Goal: Transaction & Acquisition: Book appointment/travel/reservation

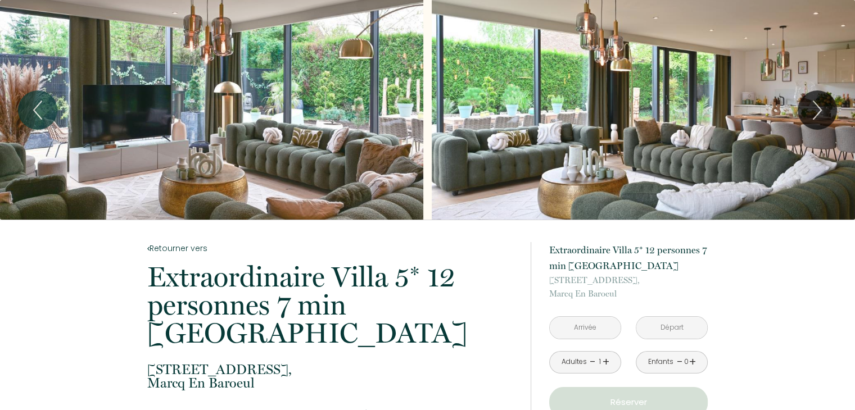
scroll to position [225, 0]
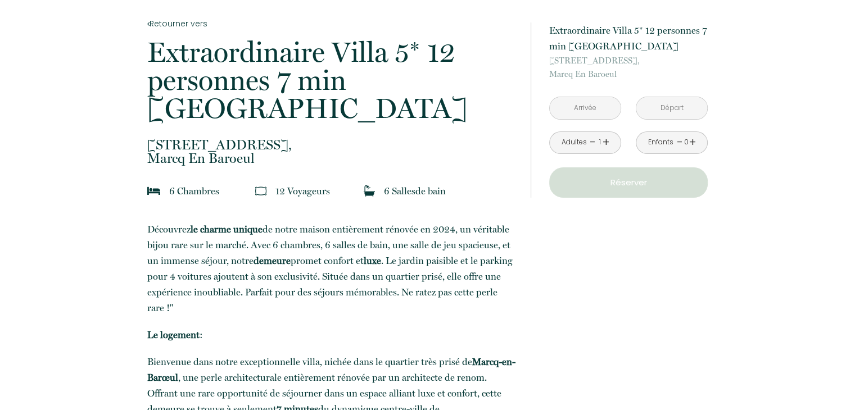
click at [577, 115] on input "text" at bounding box center [585, 108] width 71 height 22
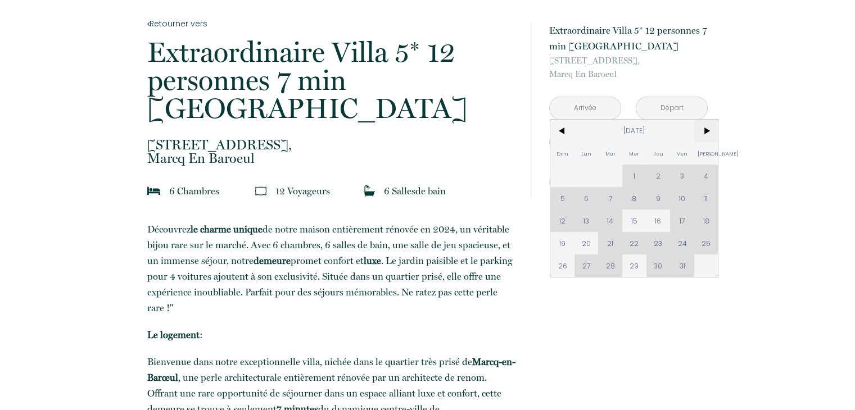
click at [708, 127] on span ">" at bounding box center [706, 131] width 24 height 22
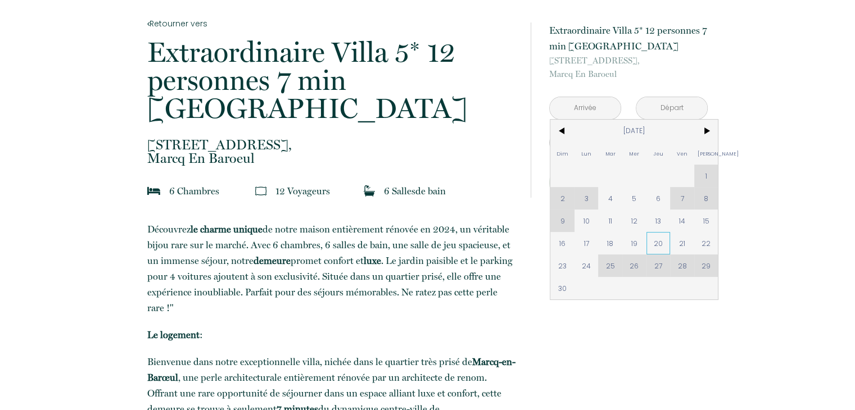
click at [651, 245] on span "20" at bounding box center [659, 243] width 24 height 22
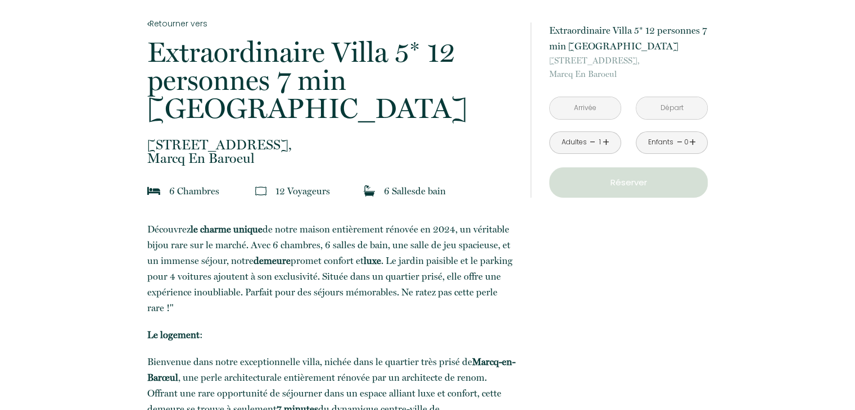
type input "Jeu 20 Nov 2025"
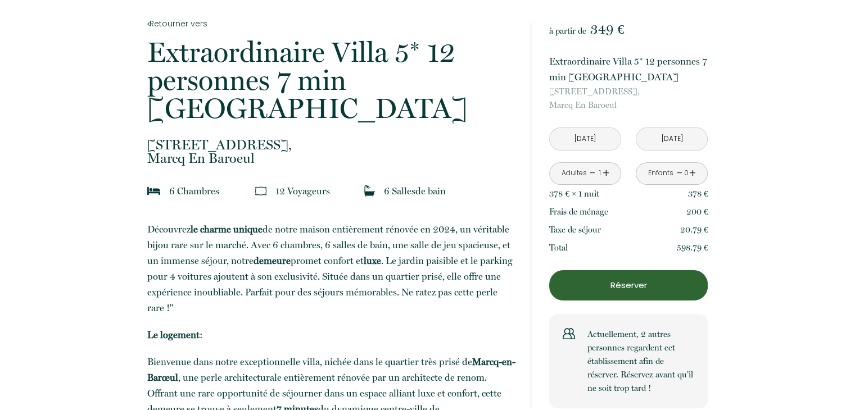
click at [677, 135] on input "Ven 21 Nov 2025" at bounding box center [671, 139] width 71 height 22
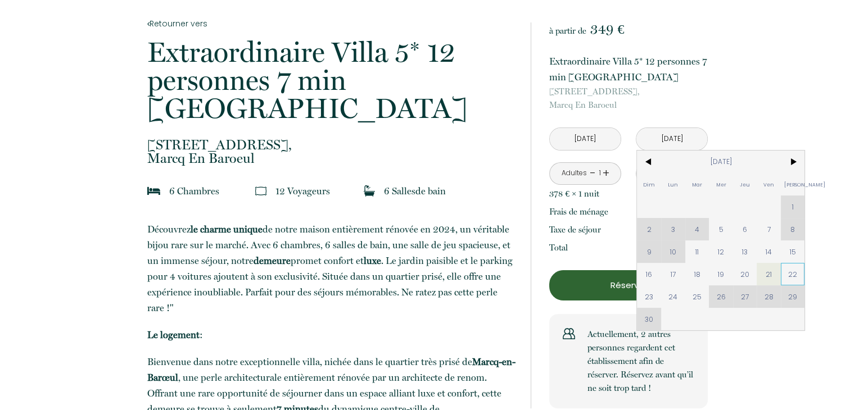
click at [792, 278] on span "22" at bounding box center [793, 274] width 24 height 22
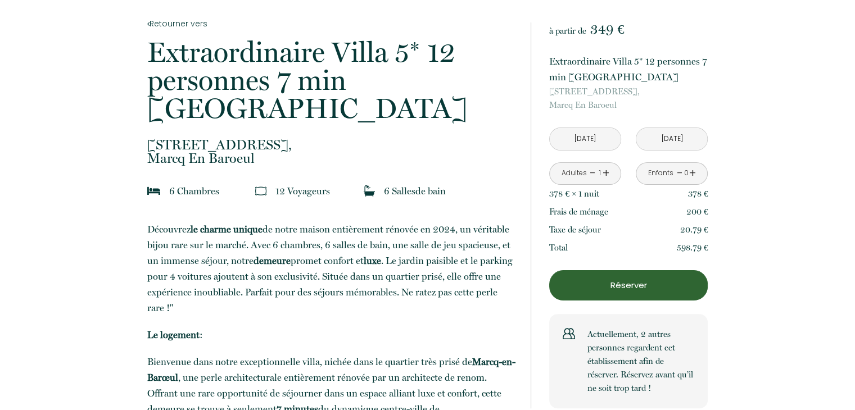
type input "Sam 22 Nov 2025"
click at [607, 175] on link "+" at bounding box center [606, 173] width 7 height 17
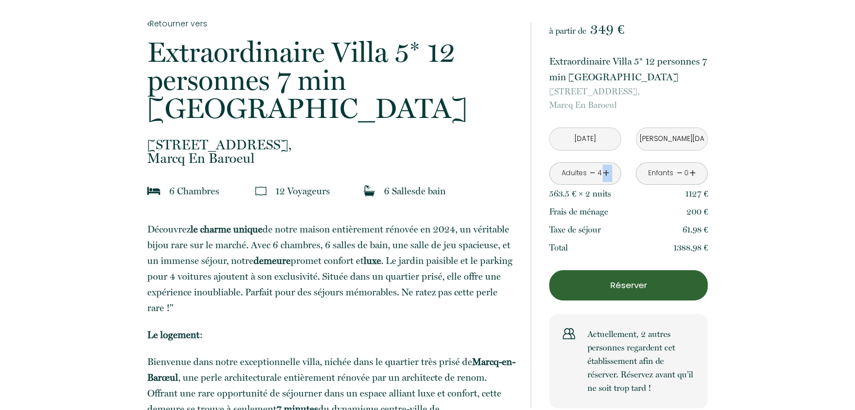
click at [607, 175] on link "+" at bounding box center [606, 173] width 7 height 17
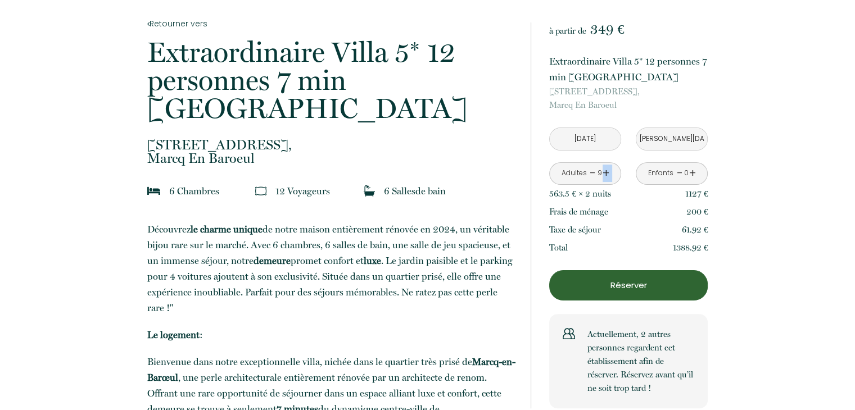
click at [607, 175] on link "+" at bounding box center [606, 173] width 7 height 17
click at [645, 291] on p "Réserver" at bounding box center [628, 285] width 151 height 13
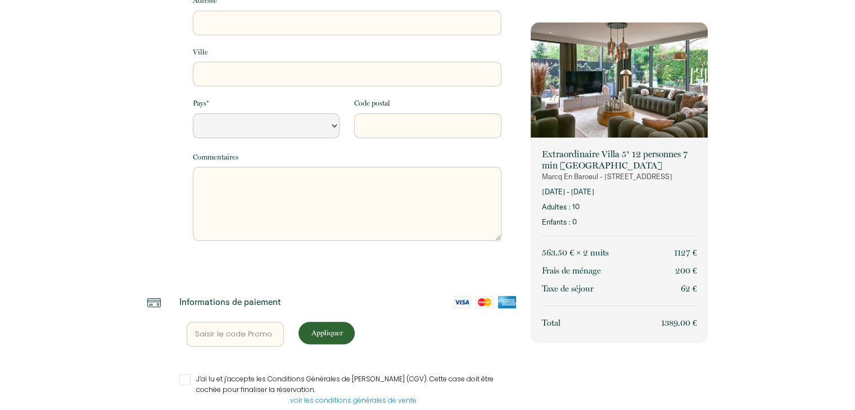
select select "Default select example"
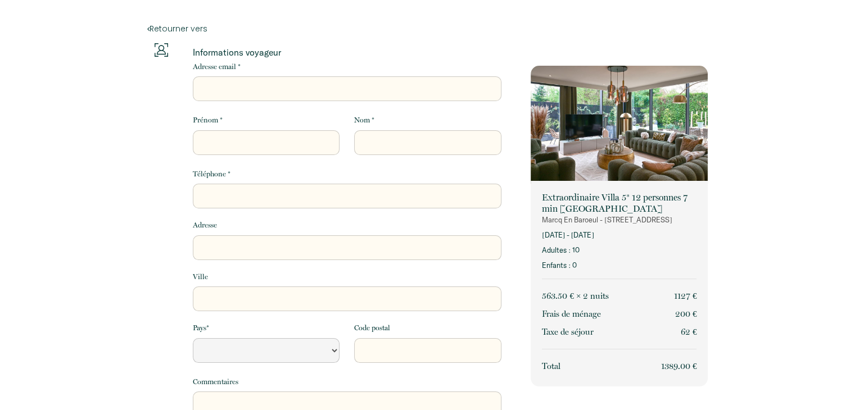
click at [266, 95] on input "Adresse email *" at bounding box center [347, 88] width 309 height 25
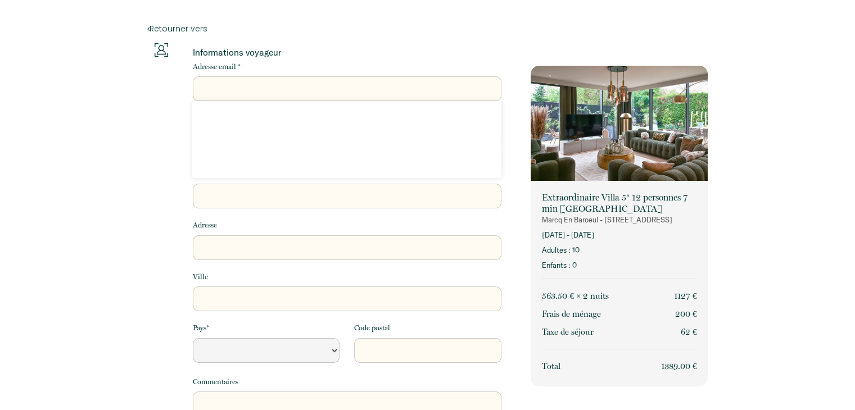
type input "s"
select select "Default select example"
type input "si"
select select "Default select example"
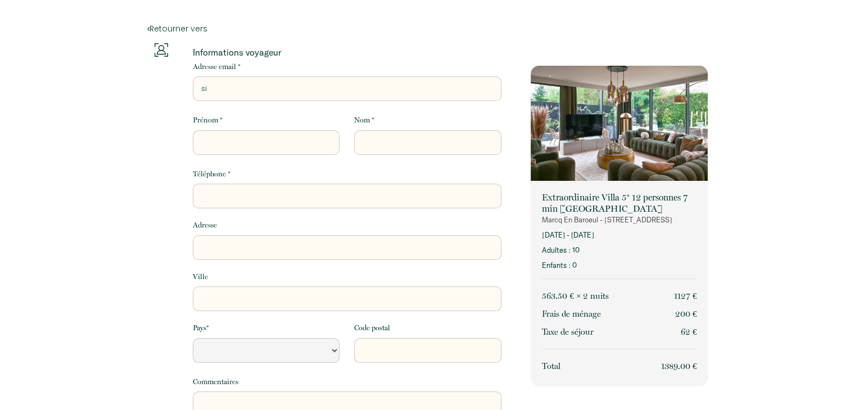
type input "sim"
select select "Default select example"
type input "simo"
select select "Default select example"
type input "simon"
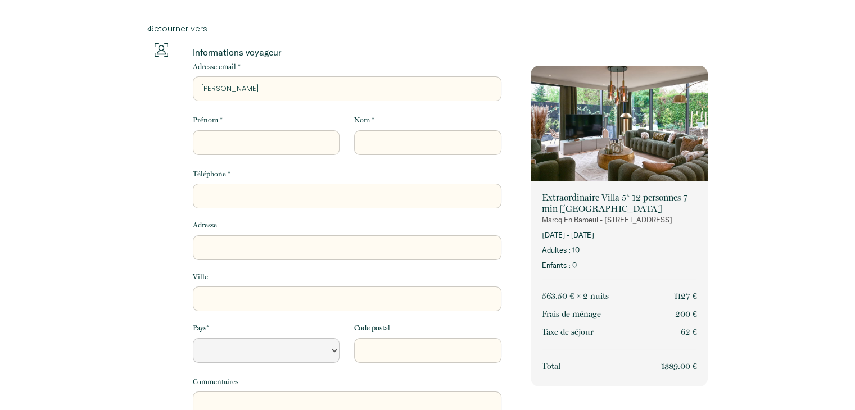
select select "Default select example"
type input "simon."
select select "Default select example"
type input "simon.a"
select select "Default select example"
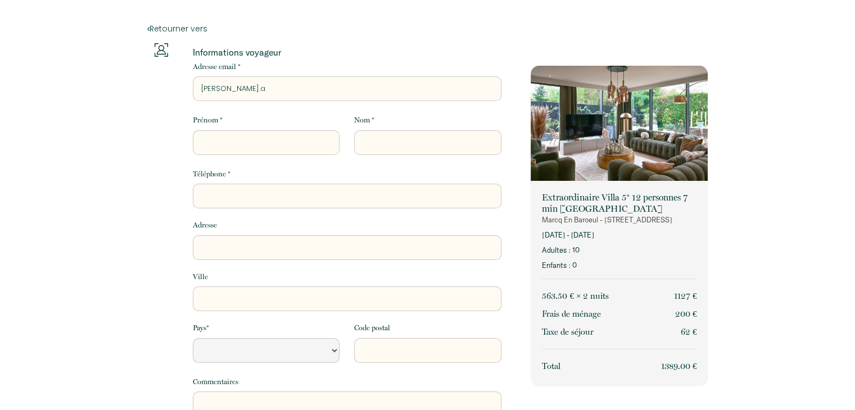
type input "simon.ae"
select select "Default select example"
type input "simon.a"
select select "Default select example"
type input "simon."
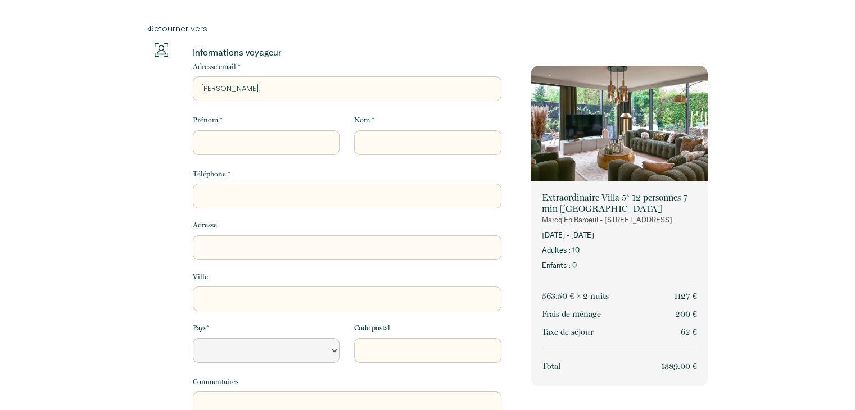
select select "Default select example"
type input "simon.p"
select select "Default select example"
type input "simon.pa"
select select "Default select example"
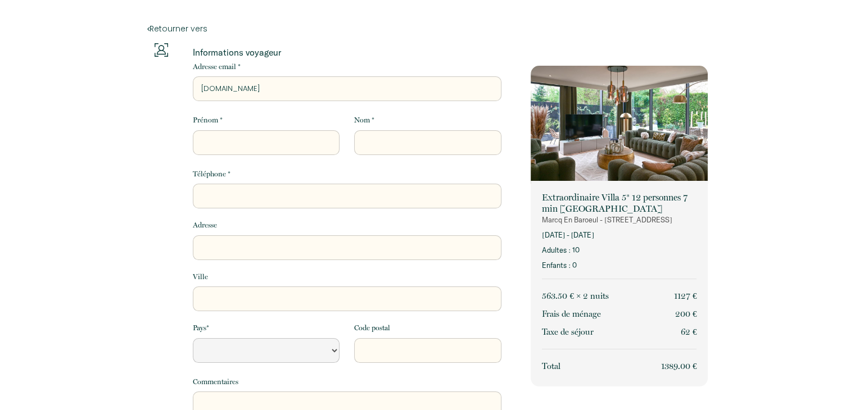
type input "simon.pae"
select select "Default select example"
type input "simon.paep"
select select "Default select example"
type input "simon.paepe"
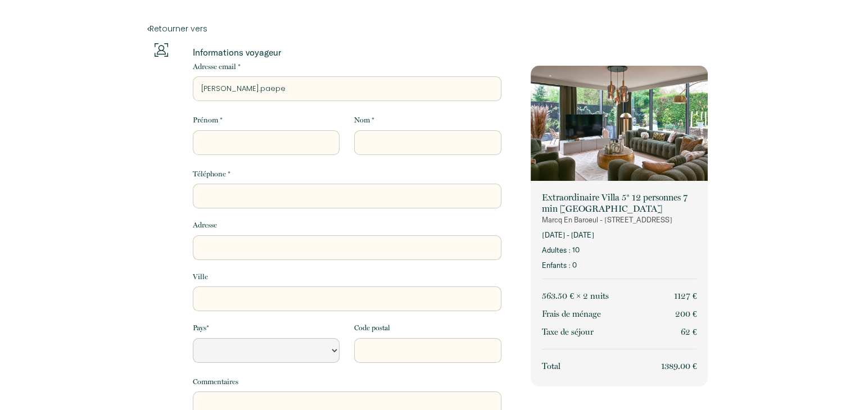
select select "Default select example"
type input "simon.paepen"
select select "Default select example"
type input "simon.paepen@"
select select "Default select example"
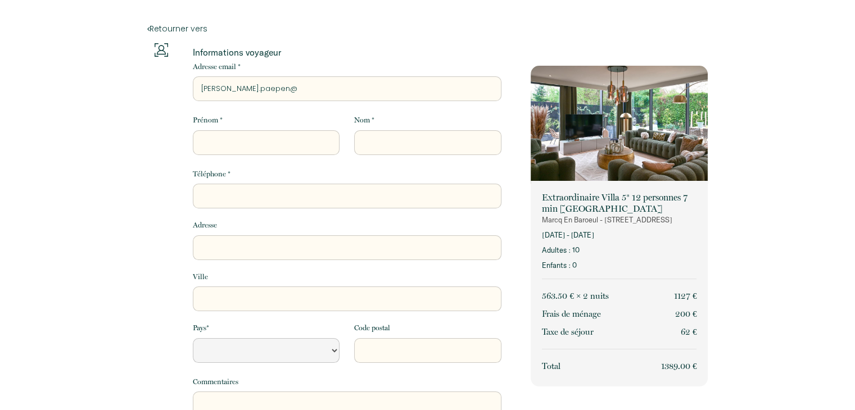
type input "simon.paepen@g"
select select "Default select example"
type input "simon.paepen@gm"
select select "Default select example"
type input "simon.paepen@gma"
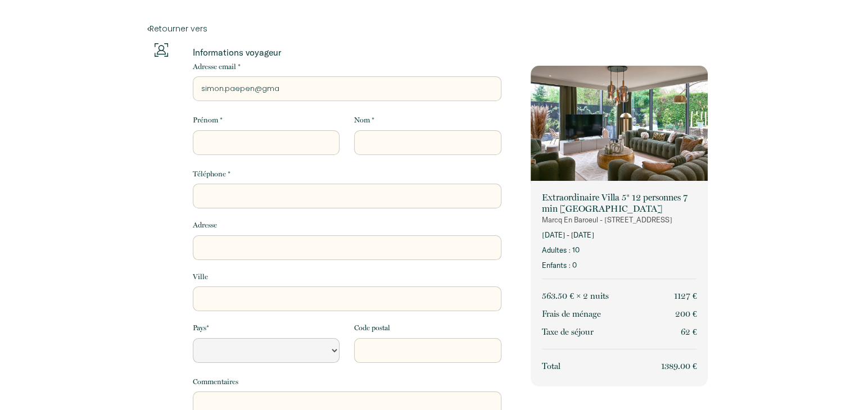
select select "Default select example"
type input "simon.paepen@gmai"
select select "Default select example"
type input "simon.paepen@gmail"
select select "Default select example"
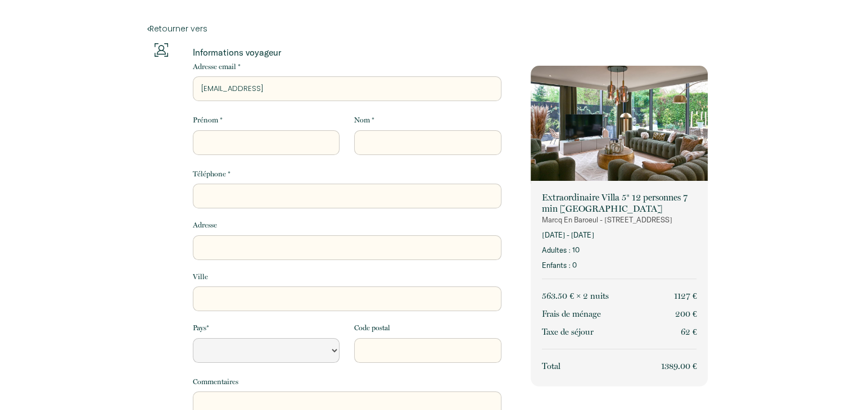
type input "simon.paepen@gmail."
select select "Default select example"
type input "simon.paepen@gmail.c"
select select "Default select example"
type input "simon.paepen@gmail.co"
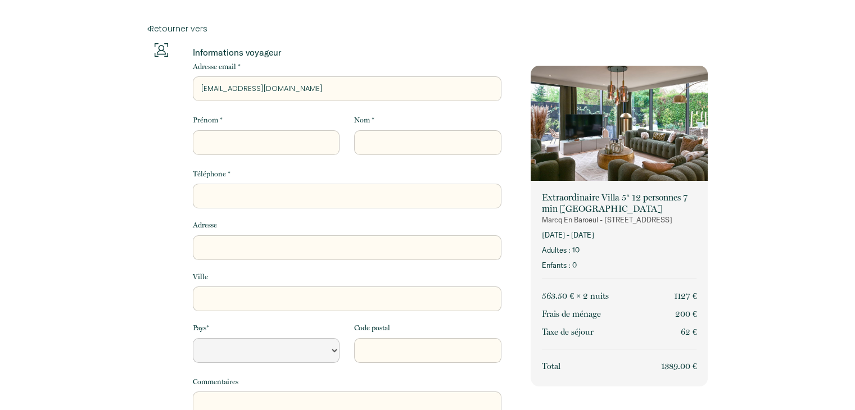
select select "Default select example"
type input "simon.paepen@gmail.com"
select select "Default select example"
type input "simon.paepen@gmail.com"
type input "S"
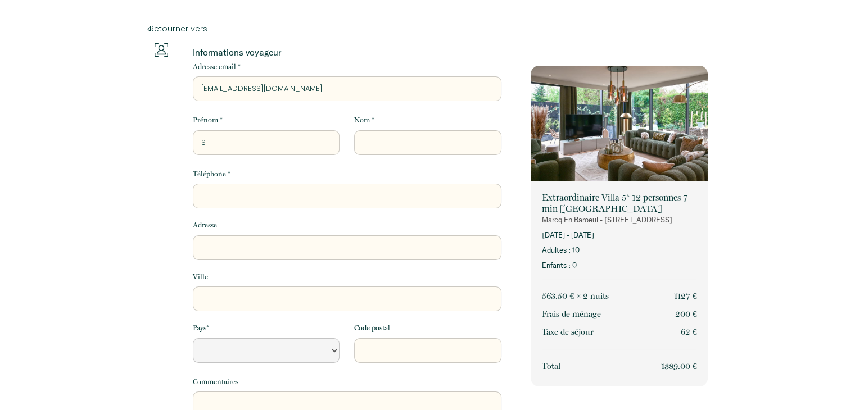
select select "Default select example"
type input "Si"
select select "Default select example"
type input "Sim"
select select "Default select example"
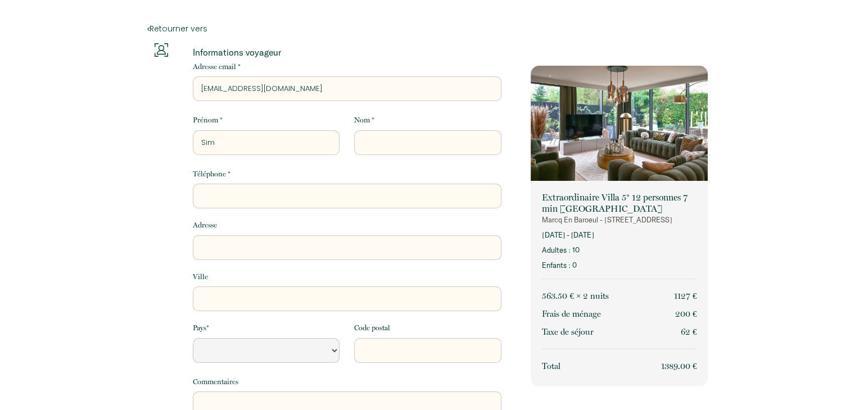
type input "Simo"
select select "Default select example"
type input "Simon"
select select "Default select example"
type input "Simon"
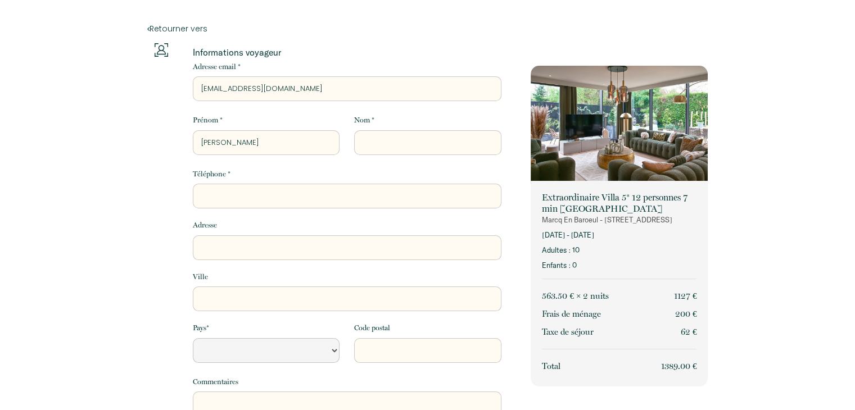
type input "P"
select select "Default select example"
type input "Pa"
select select "Default select example"
type input "Pae"
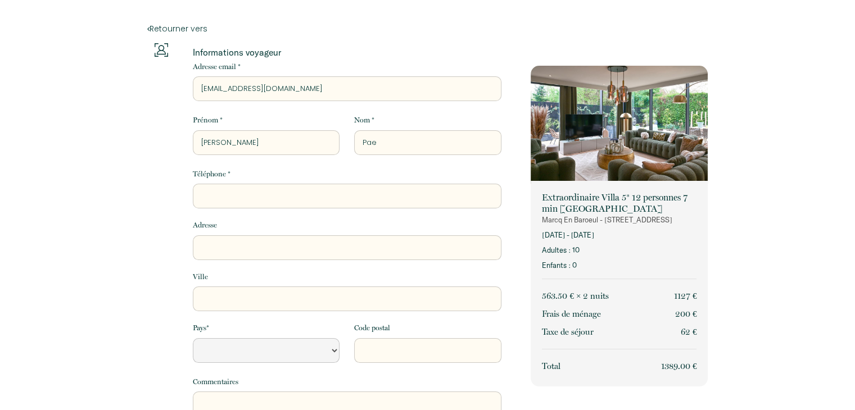
select select "Default select example"
type input "Paep"
select select "Default select example"
type input "Paepe"
select select "Default select example"
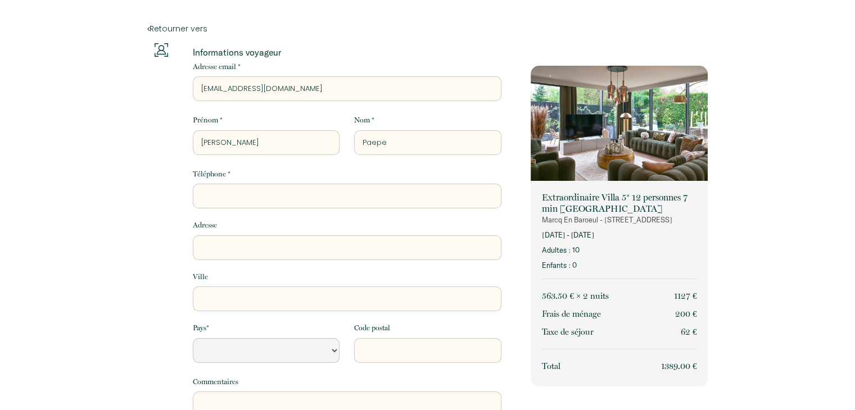
type input "Paepen"
select select "Default select example"
type input "Paepen"
type input "+"
select select "Default select example"
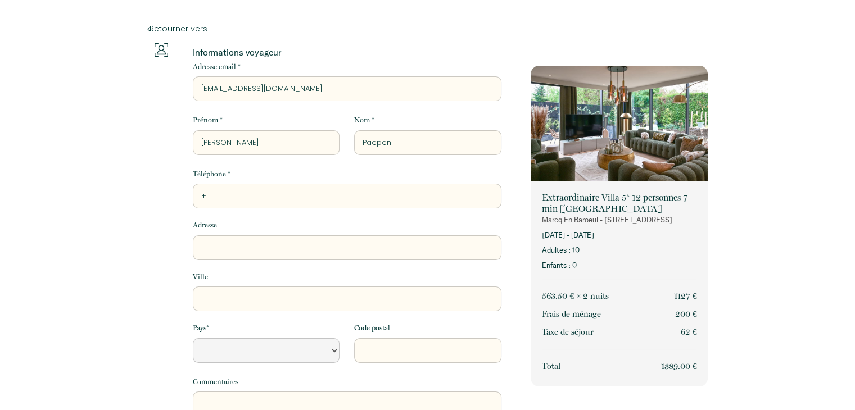
type input "+3"
select select "Default select example"
type input "+32"
select select "Default select example"
type input "+324"
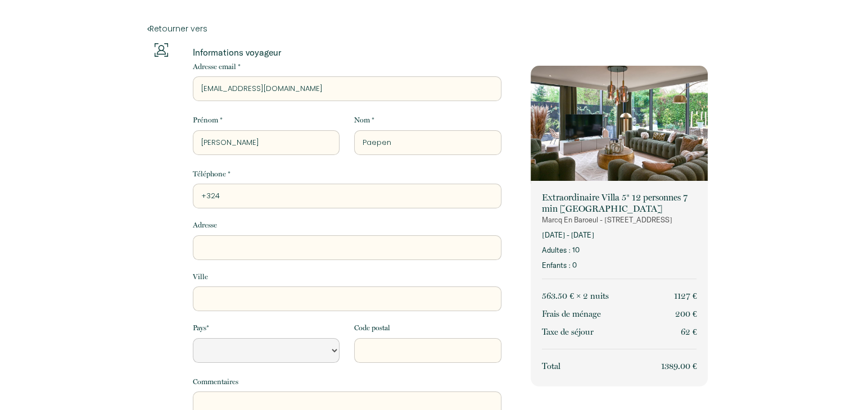
select select "Default select example"
type input "+3248"
select select "Default select example"
type input "+32486"
select select "Default select example"
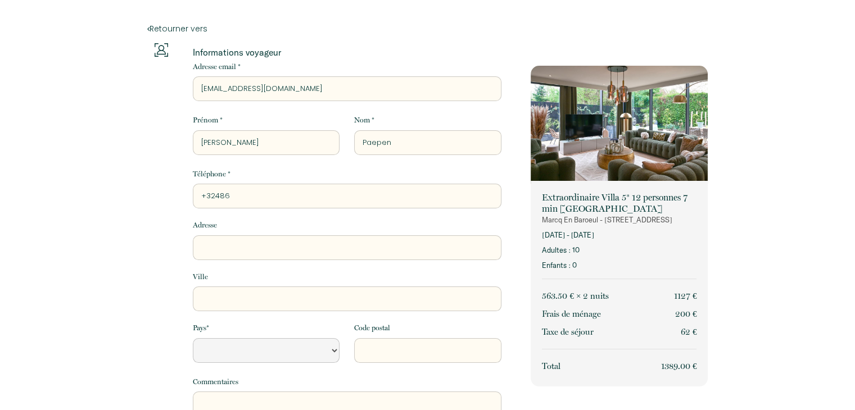
type input "+324863"
select select "Default select example"
type input "+3248639"
select select "Default select example"
type input "+32486398"
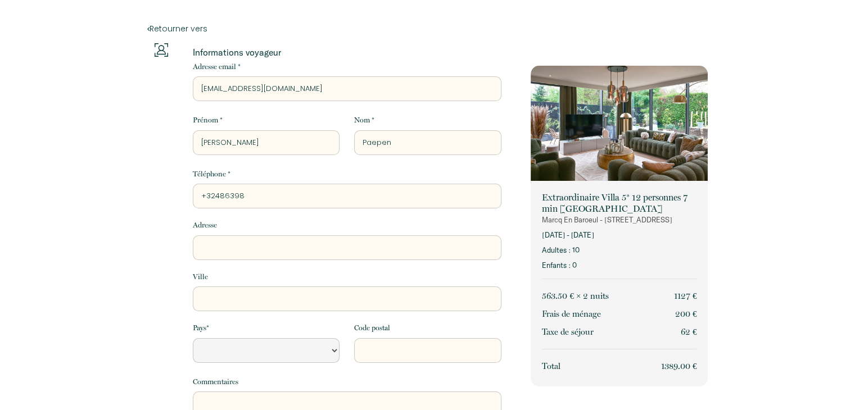
select select "Default select example"
type input "+324863985"
select select "Default select example"
type input "+3248639850"
select select "Default select example"
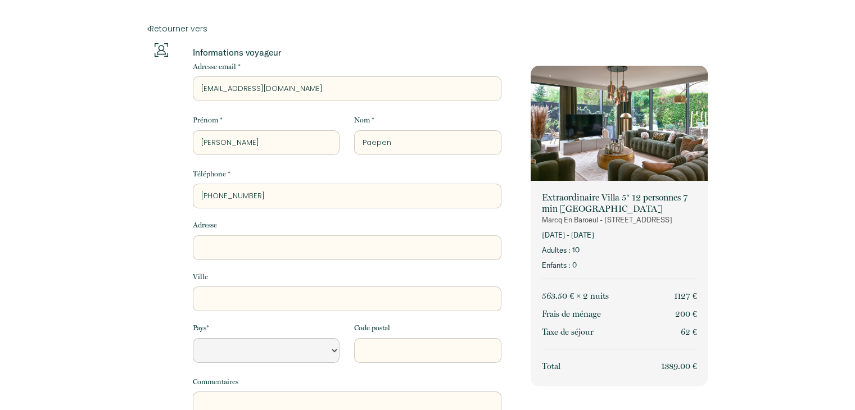
type input "+32486398509"
select select "Default select example"
type input "+32486398509"
click at [349, 254] on input "Adresse" at bounding box center [347, 248] width 309 height 25
type input "K"
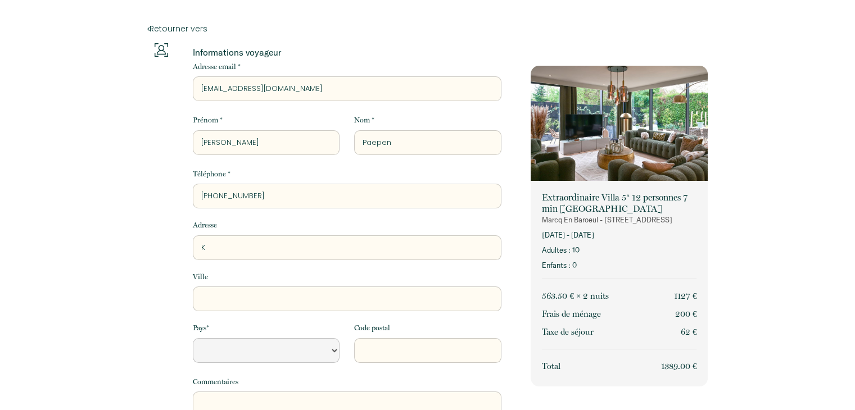
select select "Default select example"
type input "Ko"
select select "Default select example"
type input "Kon"
select select "Default select example"
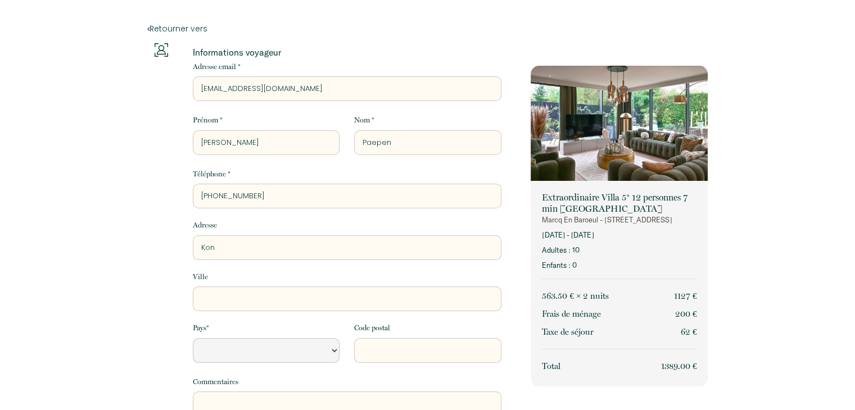
type input "Koni"
select select "Default select example"
type input "Konin"
select select "Default select example"
type input "Koning"
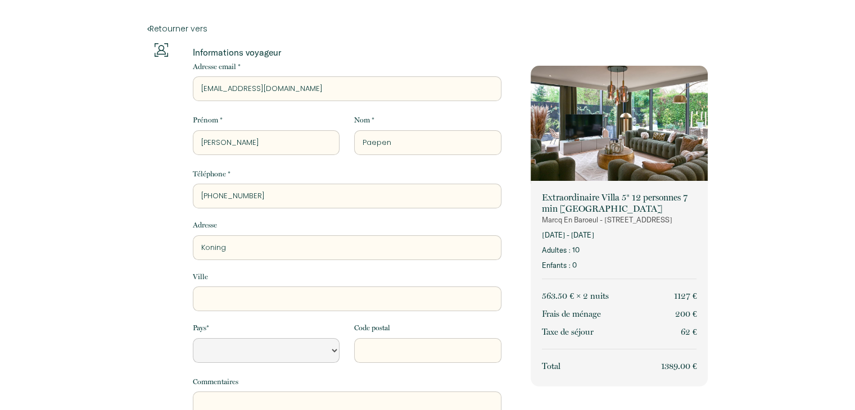
select select "Default select example"
type input "Koning"
select select "Default select example"
type input "Koning B"
select select "Default select example"
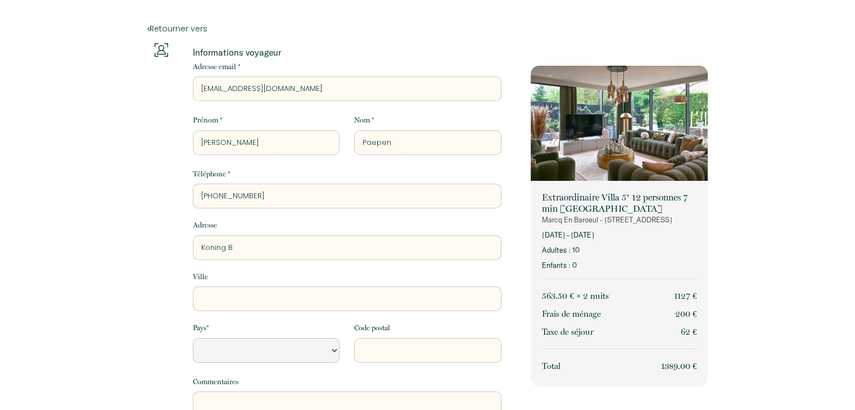
type input "Koning Bo"
select select "Default select example"
type input "Koning Bou"
select select "Default select example"
type input "Koning Boud"
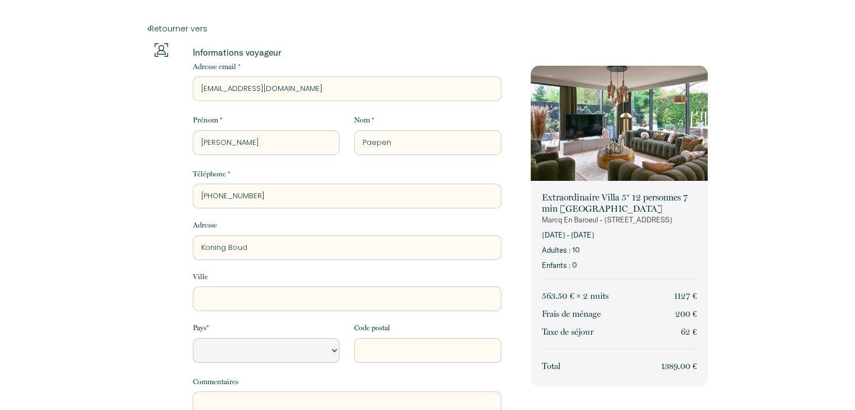
select select "Default select example"
type input "Koning Boude"
select select "Default select example"
type input "Koning Boudew"
select select "Default select example"
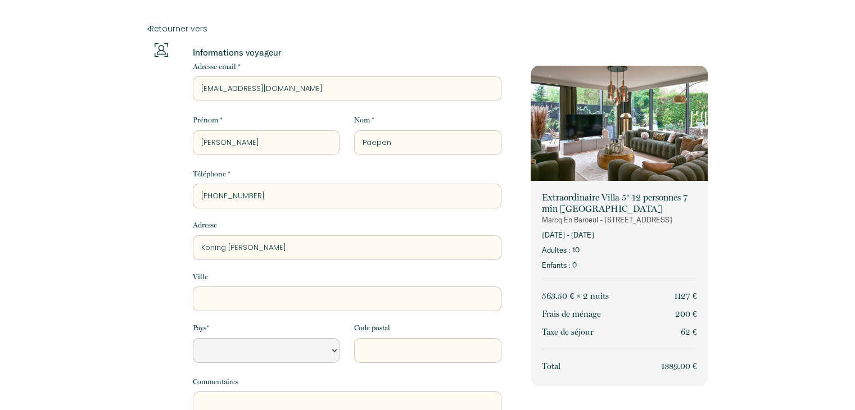
type input "Koning Boudewi"
select select "Default select example"
type input "Koning Boudewin"
select select "Default select example"
type input "Koning Boudewinn"
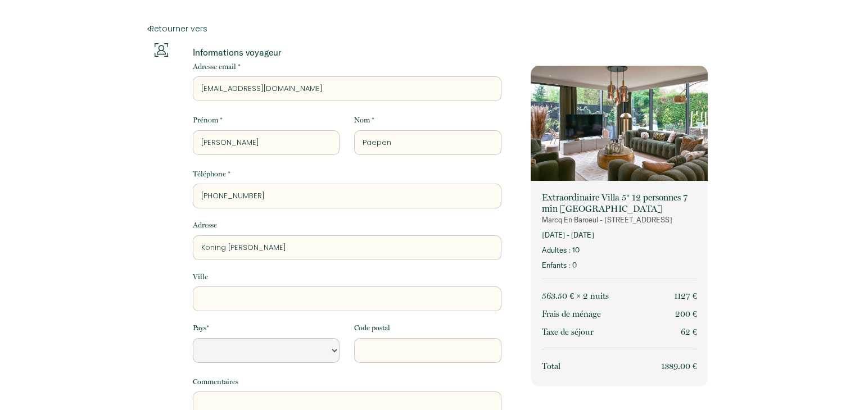
select select "Default select example"
type input "Koning Boudewin"
select select "Default select example"
type input "Koning Boudewi"
select select "Default select example"
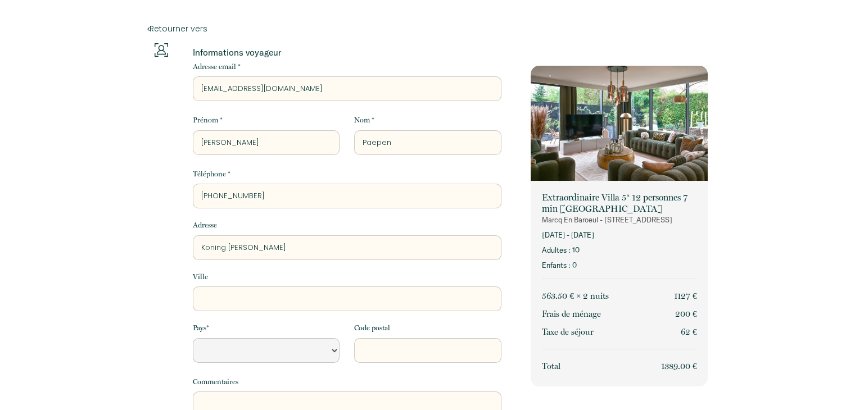
type input "Koning Boudewij"
select select "Default select example"
type input "Koning Boudewijn"
select select "Default select example"
type input "Koning Boudewijnl"
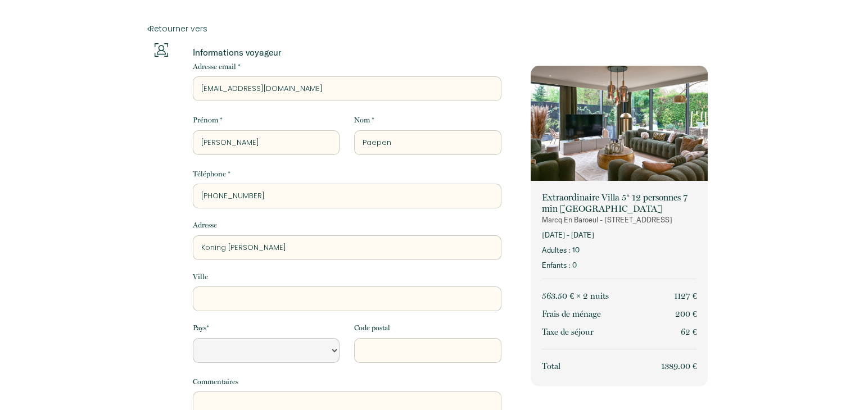
select select "Default select example"
type input "Koning Boudewijnla"
select select "Default select example"
type input "Koning Boudewijnlaa"
select select "Default select example"
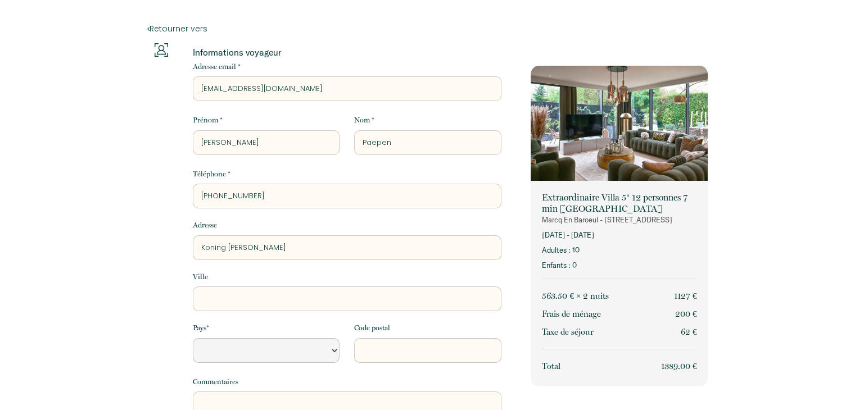
type input "Koning Boudewijnlaan"
select select "Default select example"
type input "Koning Boudewijnlaan"
select select "Default select example"
type input "Koning Boudewijnlaan"
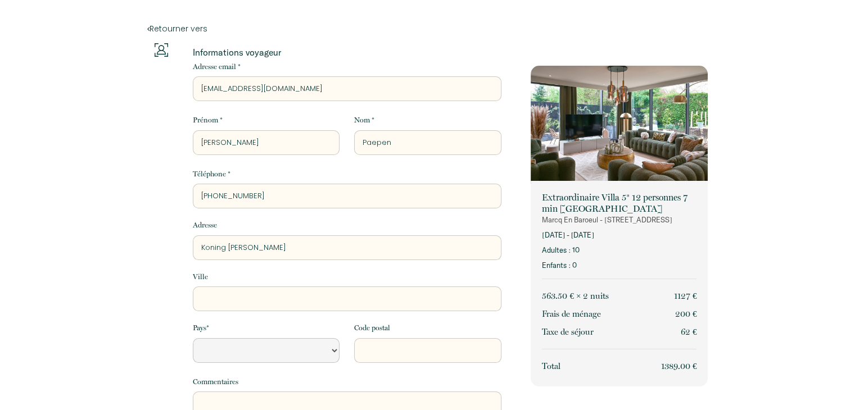
select select "Default select example"
type input "Koning Boudewijnlaa"
select select "Default select example"
type input "Koning Boudewijnlaan"
select select "Default select example"
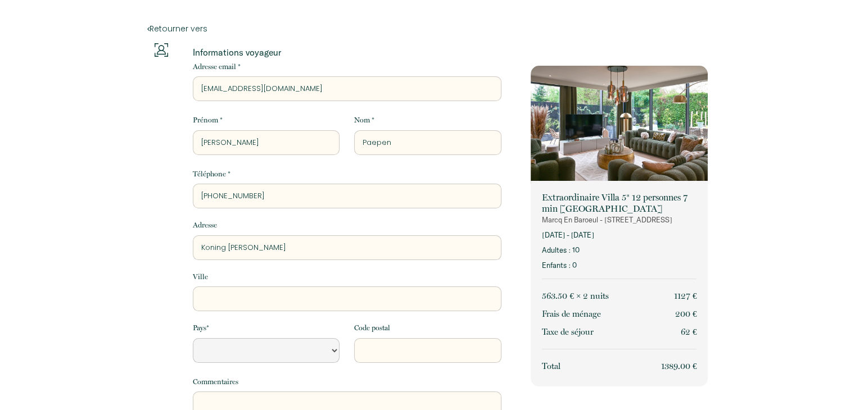
type input "Koning Boudewijnlaan"
select select "Default select example"
type input "Koning Boudewijnlaan 7"
select select "Default select example"
type input "Koning Boudewijnlaan 7"
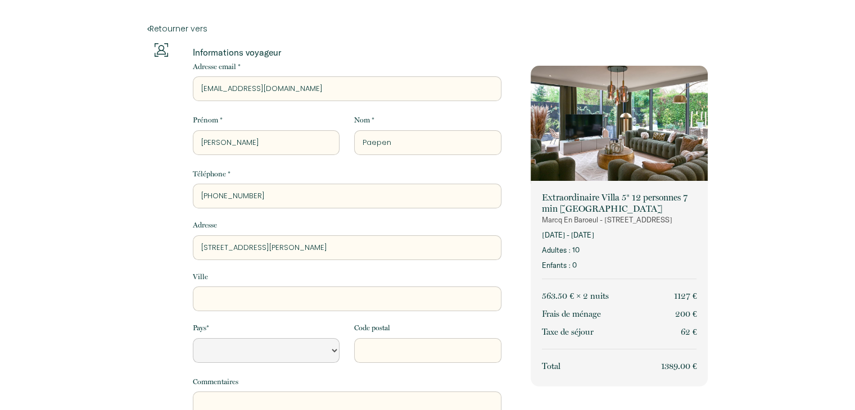
type input "D"
select select "Default select example"
type input "De"
select select "Default select example"
type input "De"
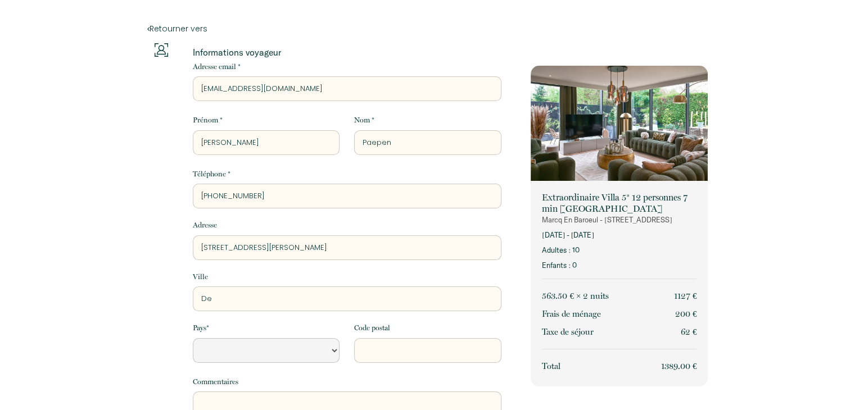
select select "Default select example"
type input "De P"
select select "Default select example"
type input "De Pi"
select select "Default select example"
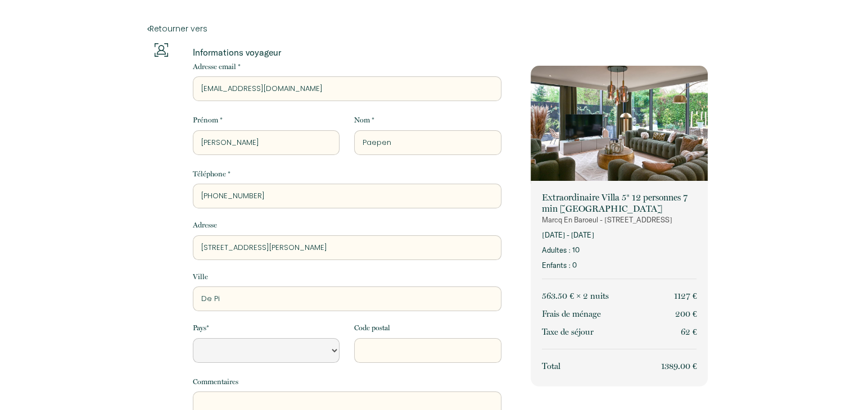
type input "De Pin"
select select "Default select example"
type input "De Pint"
select select "Default select example"
type input "De Pinte"
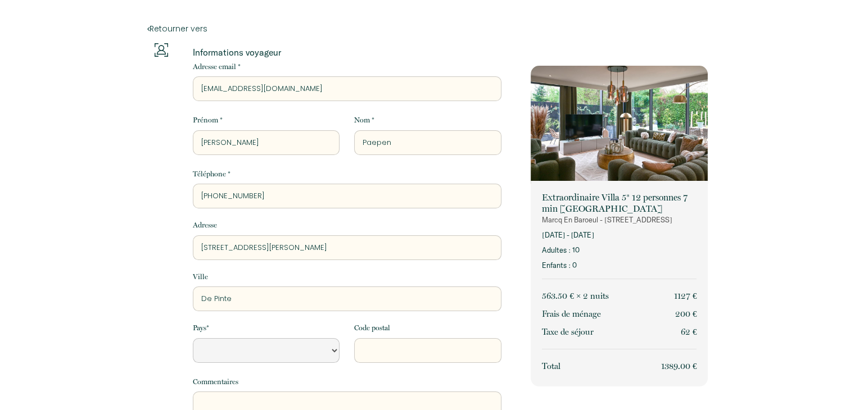
select select "Default select example"
type input "De Pinte"
click at [332, 350] on select "France Portugal Afghanistan Albania Algeria American Samoa Andorra Angola Angui…" at bounding box center [266, 350] width 147 height 25
select select "BE"
click at [193, 338] on select "France Portugal Afghanistan Albania Algeria American Samoa Andorra Angola Angui…" at bounding box center [266, 350] width 147 height 25
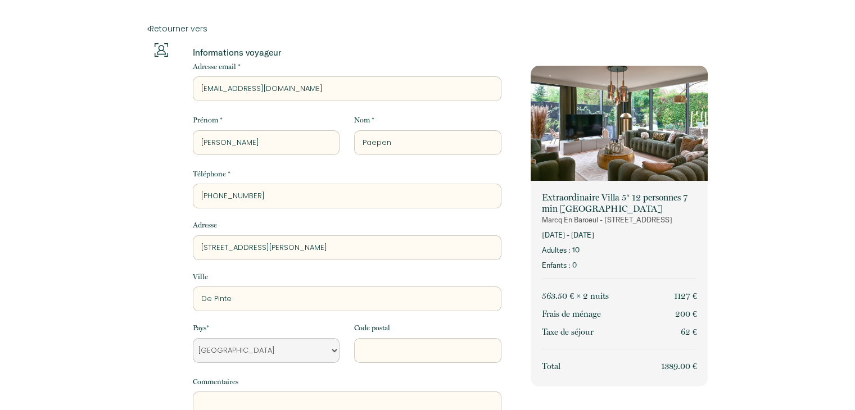
click at [373, 353] on input "Code postal" at bounding box center [427, 350] width 147 height 25
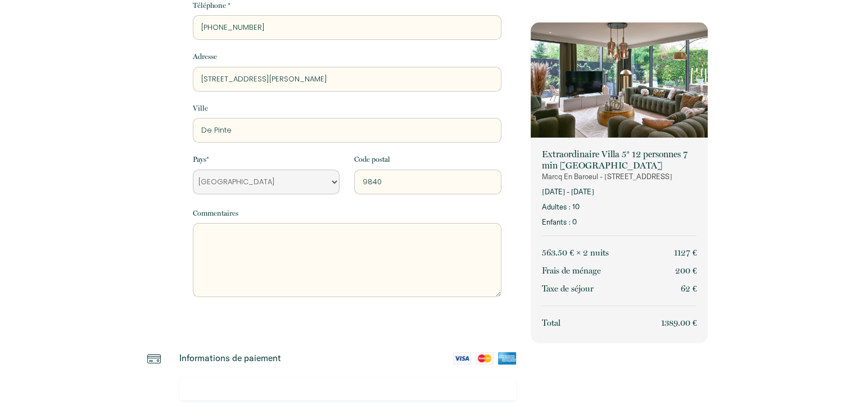
scroll to position [281, 0]
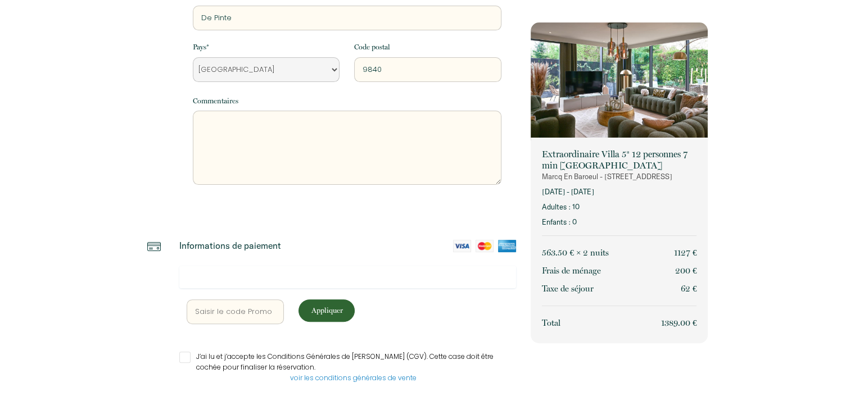
type input "9840"
click at [260, 317] on input "text" at bounding box center [236, 312] width 98 height 25
click at [225, 316] on input "text" at bounding box center [236, 312] width 98 height 25
paste input "WELCOME20"
type input "WELCOME20"
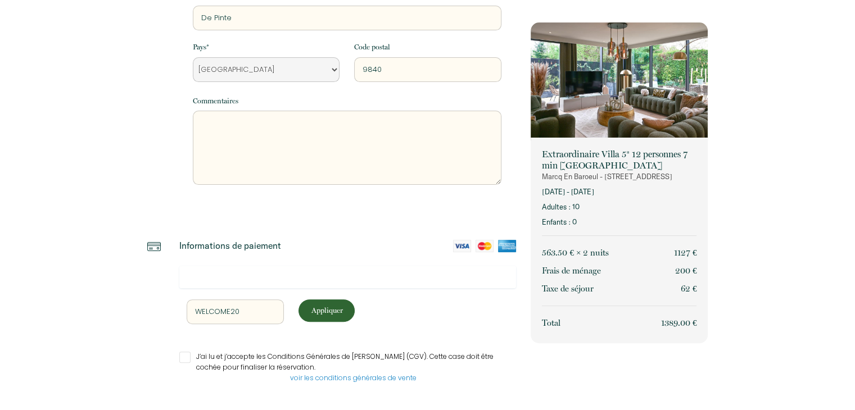
click at [335, 306] on p "Appliquer" at bounding box center [326, 310] width 48 height 11
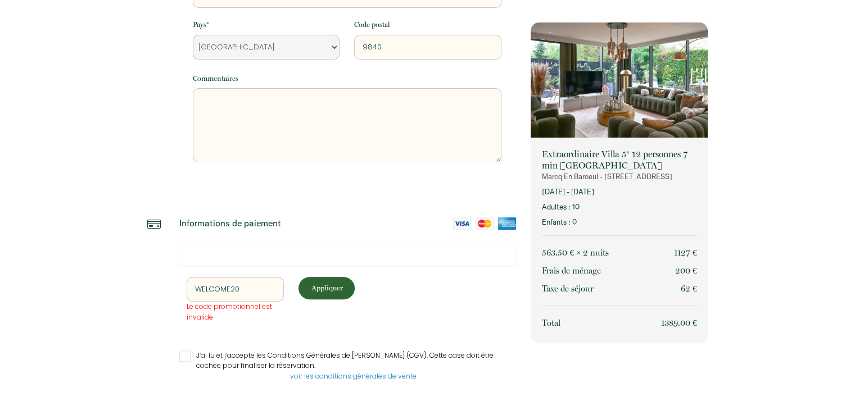
scroll to position [325, 0]
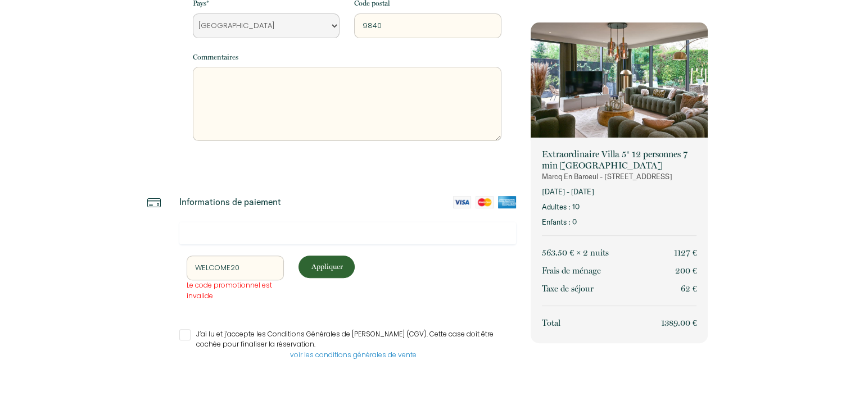
click at [182, 339] on input "J’ai lu et j’accepte les Conditions Générales de Vente (CGV). Cette case doit ê…" at bounding box center [347, 334] width 337 height 11
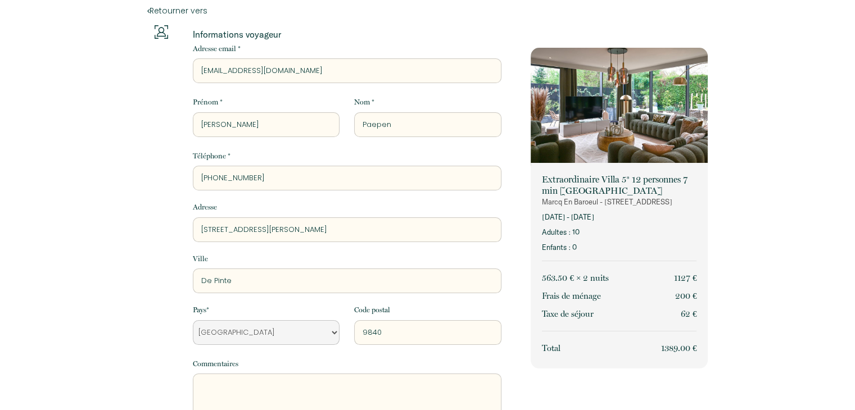
scroll to position [355, 0]
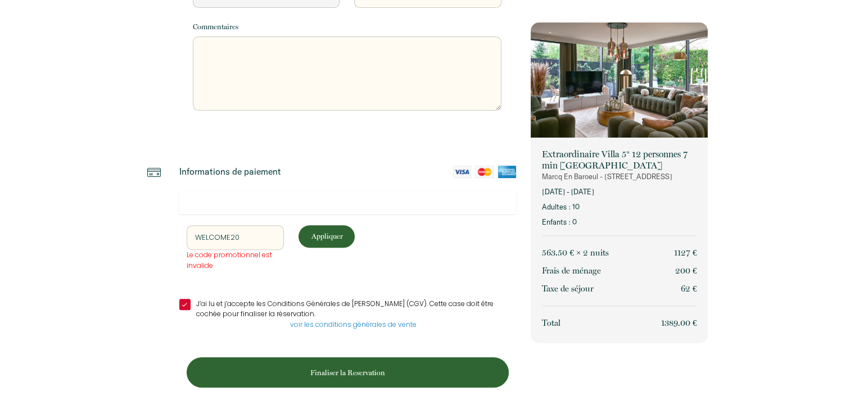
click at [365, 370] on p "Finaliser la Reservation" at bounding box center [348, 373] width 314 height 11
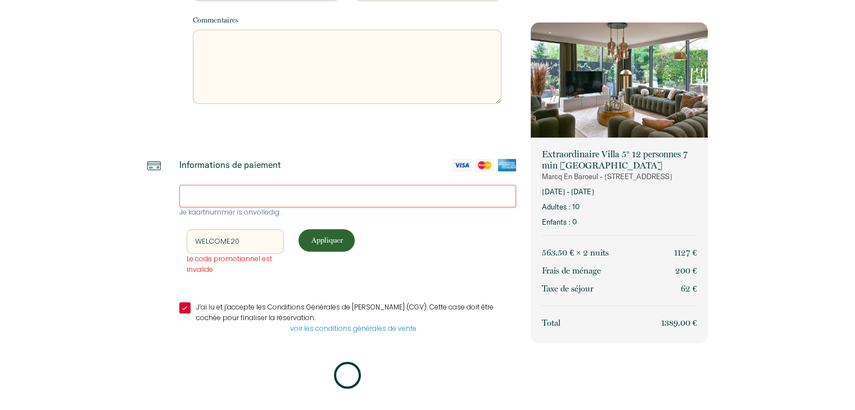
scroll to position [363, 0]
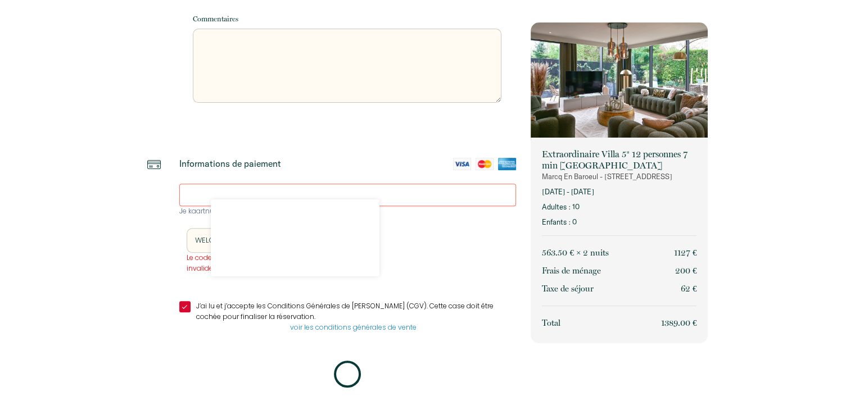
click at [51, 297] on div "Retourner vers Informations voyageur Adresse email * simon.paepen@gmail.com Pré…" at bounding box center [427, 24] width 855 height 774
click at [436, 225] on div "Je kaartnummer is onvolledig. WELCOME20 Le code promotionnel est invalide Appli…" at bounding box center [347, 286] width 337 height 205
click at [335, 242] on p "Appliquer" at bounding box center [326, 239] width 48 height 11
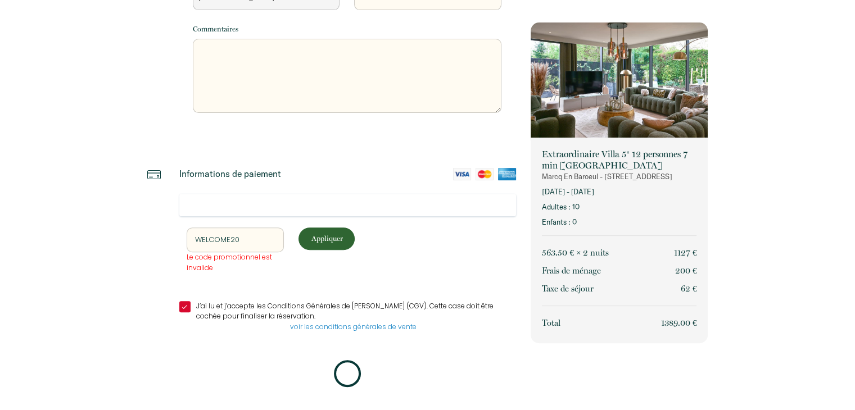
click at [183, 309] on input "J’ai lu et j’accepte les Conditions Générales de Vente (CGV). Cette case doit ê…" at bounding box center [347, 306] width 337 height 11
checkbox input "false"
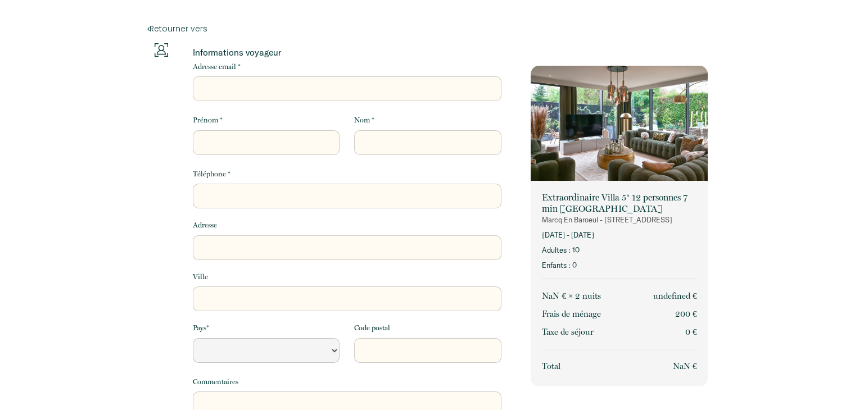
select select "Default select example"
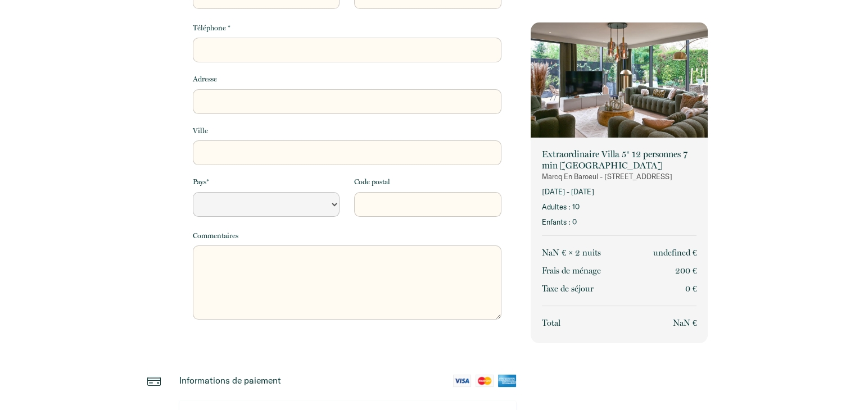
scroll to position [304, 0]
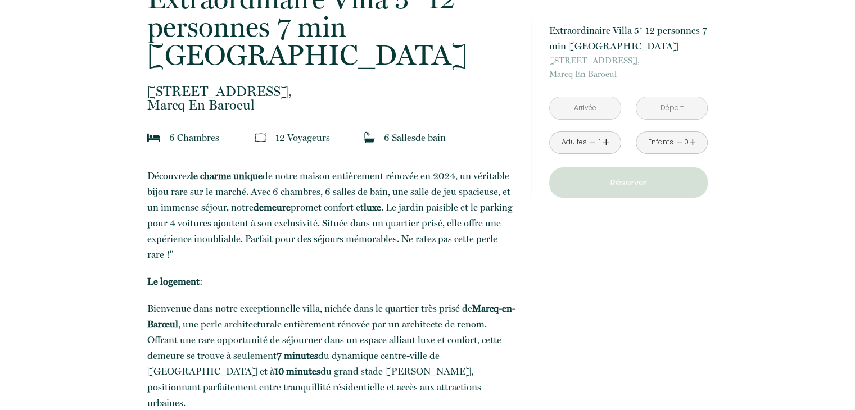
scroll to position [281, 0]
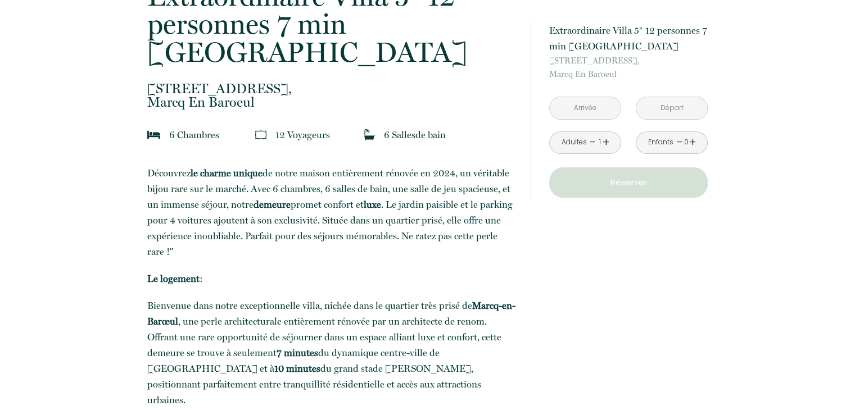
click at [597, 104] on input "text" at bounding box center [585, 108] width 71 height 22
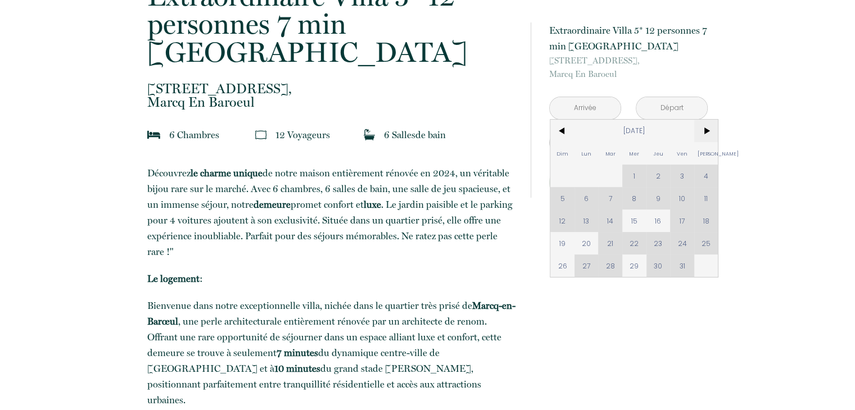
click at [706, 129] on span ">" at bounding box center [706, 131] width 24 height 22
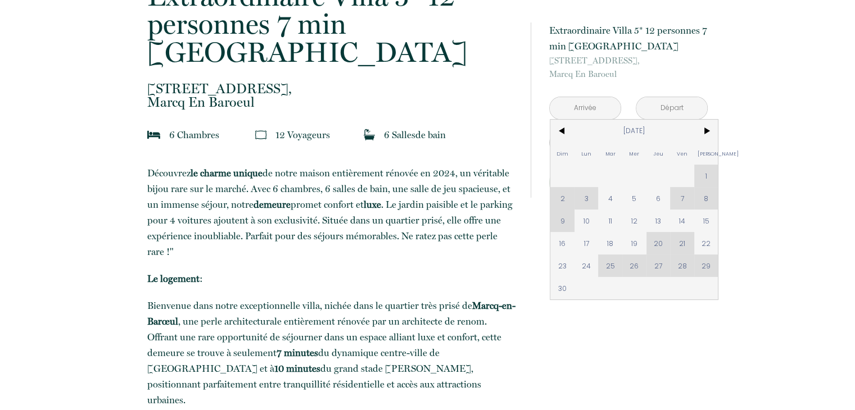
click at [652, 250] on div "Dim Lun Mar Mer Jeu Ven Sam 1 2 3 4 5 6 7 8 9 10 11 12 13 14 15 16 17 18 19 20 …" at bounding box center [634, 210] width 168 height 180
click at [713, 242] on span "22" at bounding box center [706, 243] width 24 height 22
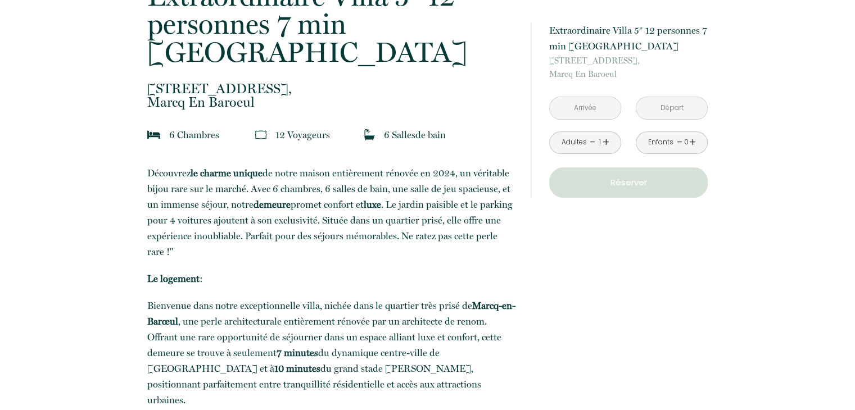
type input "Sam 22 Nov 2025"
type input "Dim 23 Nov 2025"
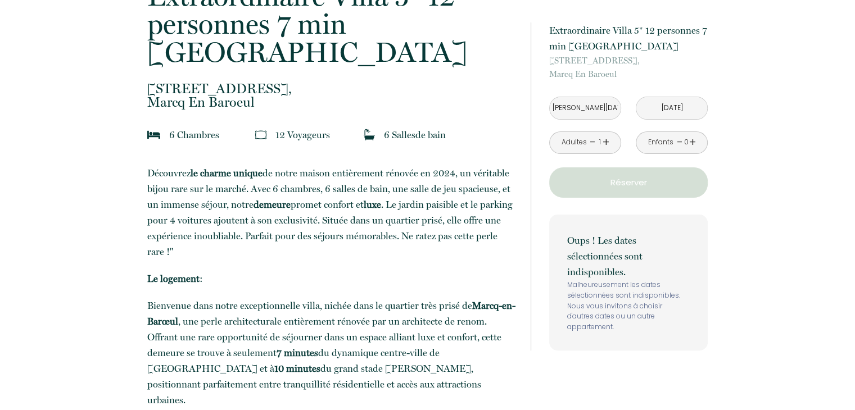
click at [658, 245] on p "Oups ! Les dates sélectionnées sont indisponibles." at bounding box center [628, 256] width 123 height 47
click at [593, 118] on input "Sam 22 Nov 2025" at bounding box center [585, 108] width 71 height 22
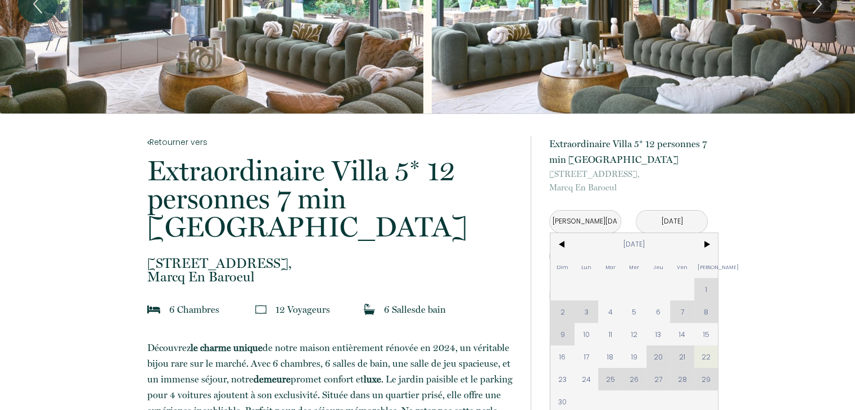
scroll to position [0, 0]
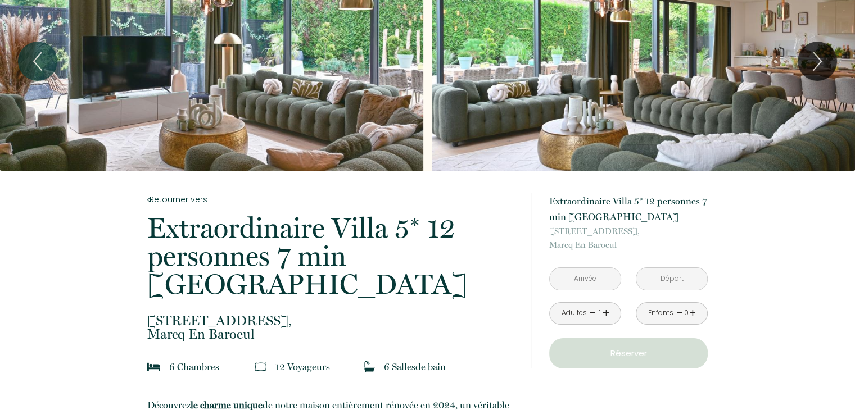
scroll to position [112, 0]
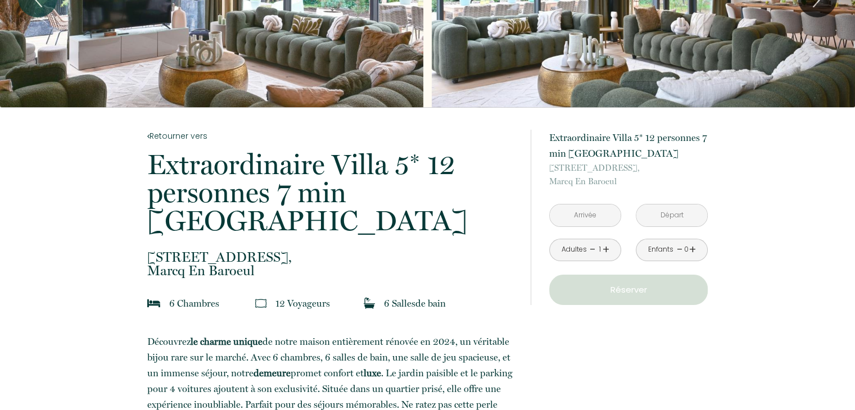
click at [575, 215] on input "text" at bounding box center [585, 216] width 71 height 22
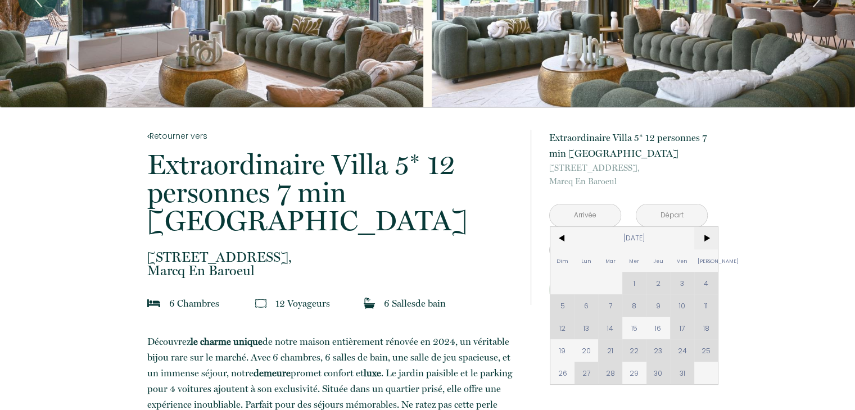
click at [705, 240] on span ">" at bounding box center [706, 238] width 24 height 22
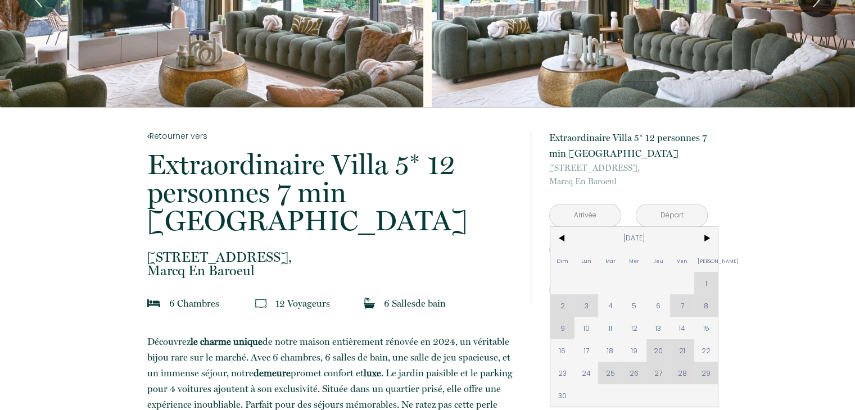
click at [659, 353] on div "Dim Lun Mar Mer Jeu Ven Sam 1 2 3 4 5 6 7 8 9 10 11 12 13 14 15 16 17 18 19 20 …" at bounding box center [634, 317] width 168 height 180
click at [708, 348] on span "22" at bounding box center [706, 351] width 24 height 22
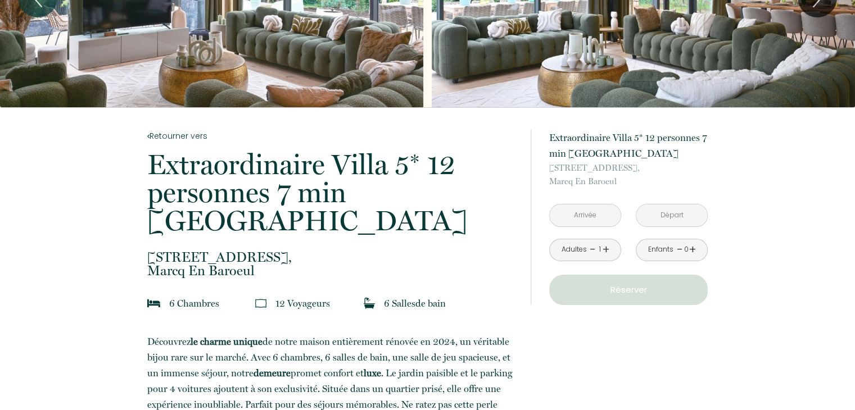
type input "[PERSON_NAME][DATE]"
type input "[DATE]"
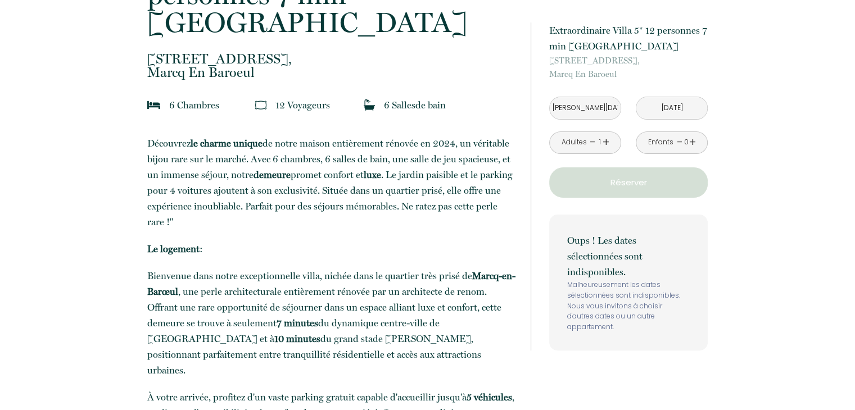
scroll to position [337, 0]
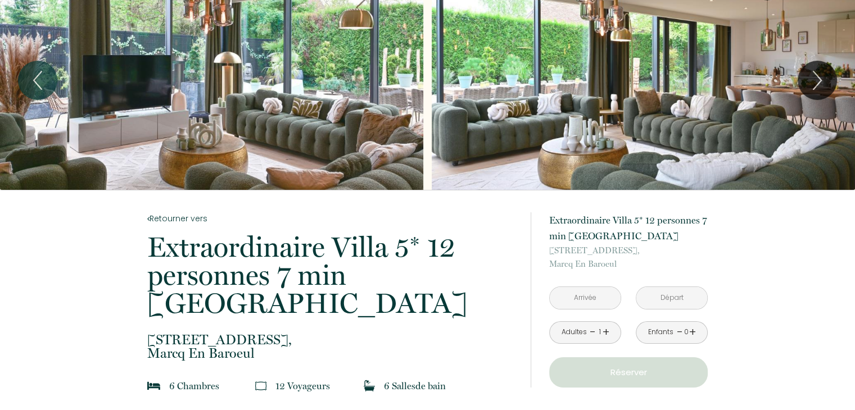
scroll to position [56, 0]
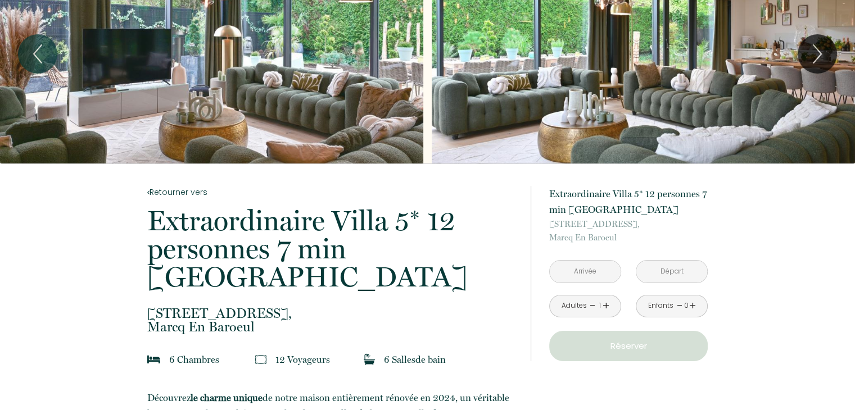
click at [603, 275] on input "text" at bounding box center [585, 272] width 71 height 22
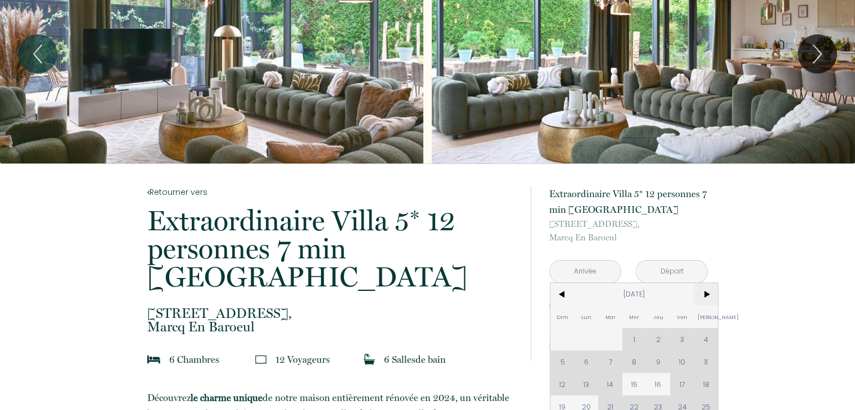
click at [707, 295] on span ">" at bounding box center [706, 294] width 24 height 22
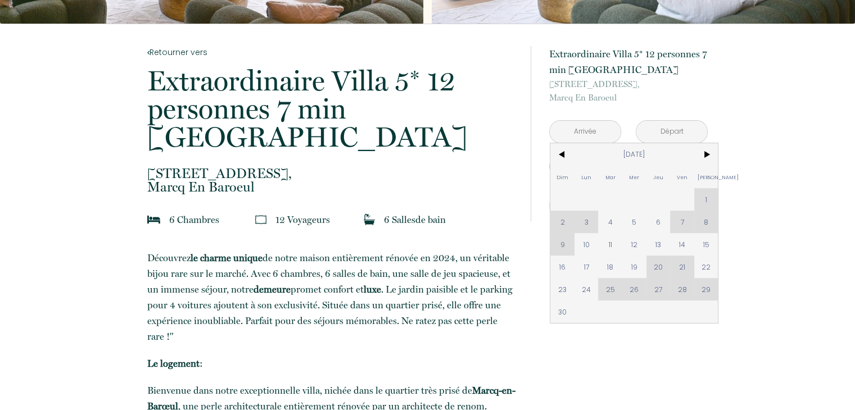
scroll to position [225, 0]
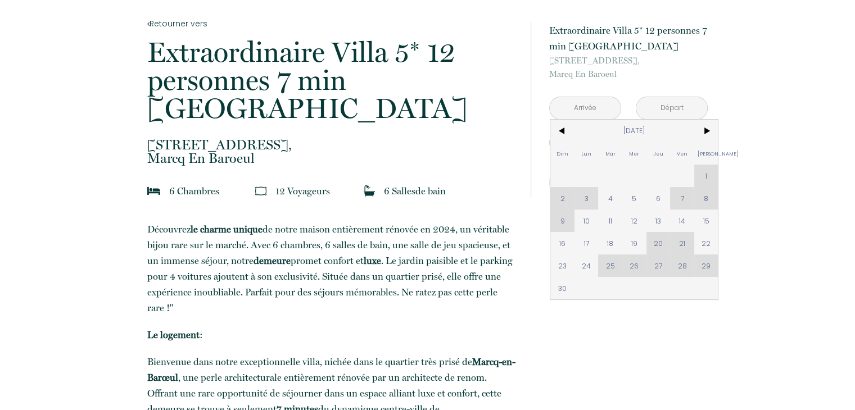
click at [659, 246] on div "Dim Lun Mar Mer Jeu Ven Sam 1 2 3 4 5 6 7 8 9 10 11 12 13 14 15 16 17 18 19 20 …" at bounding box center [634, 210] width 168 height 180
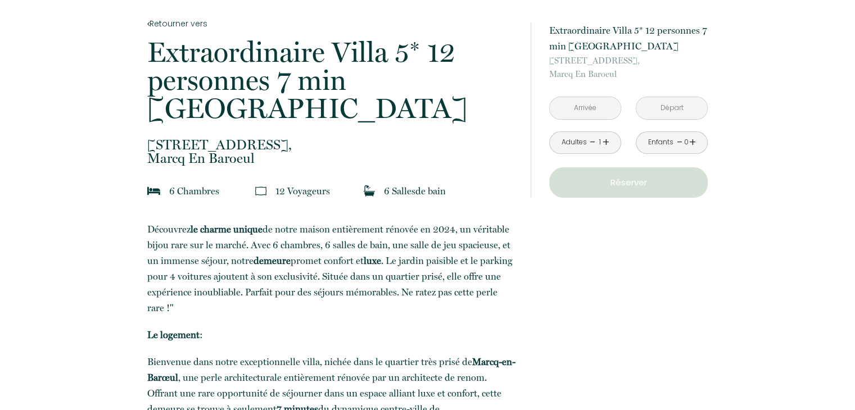
click at [604, 142] on link "+" at bounding box center [606, 142] width 7 height 17
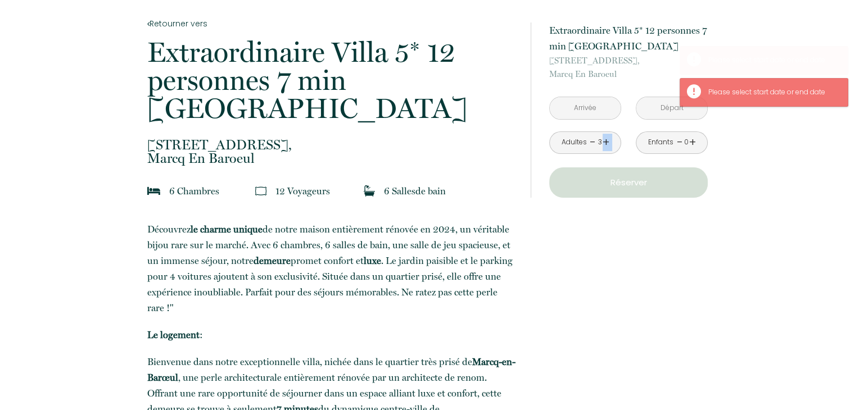
click at [604, 142] on link "+" at bounding box center [606, 142] width 7 height 17
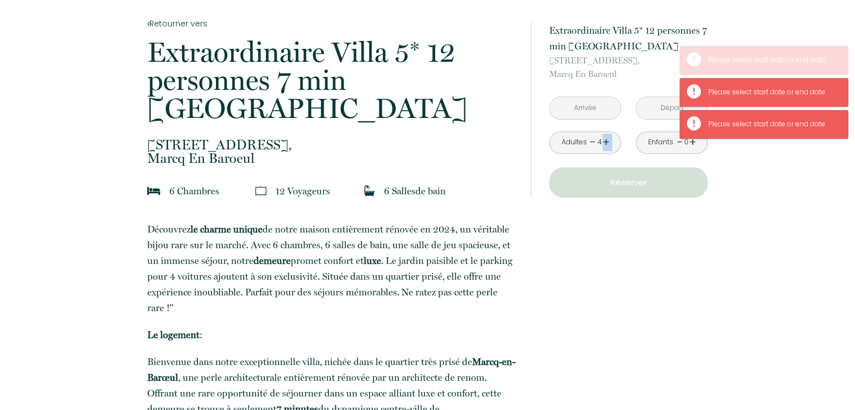
click at [604, 142] on link "+" at bounding box center [606, 142] width 7 height 17
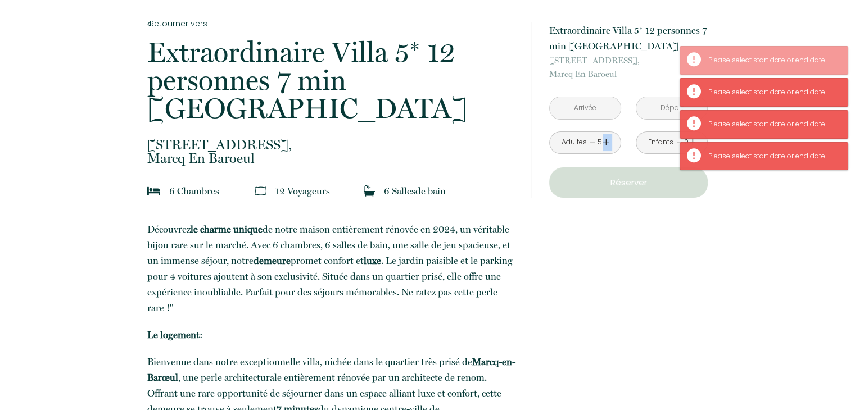
click at [604, 142] on link "+" at bounding box center [606, 142] width 7 height 17
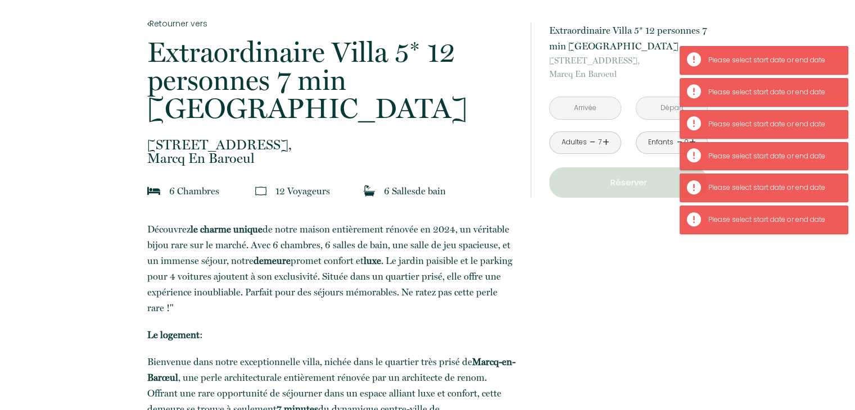
click at [599, 110] on input "text" at bounding box center [585, 108] width 71 height 22
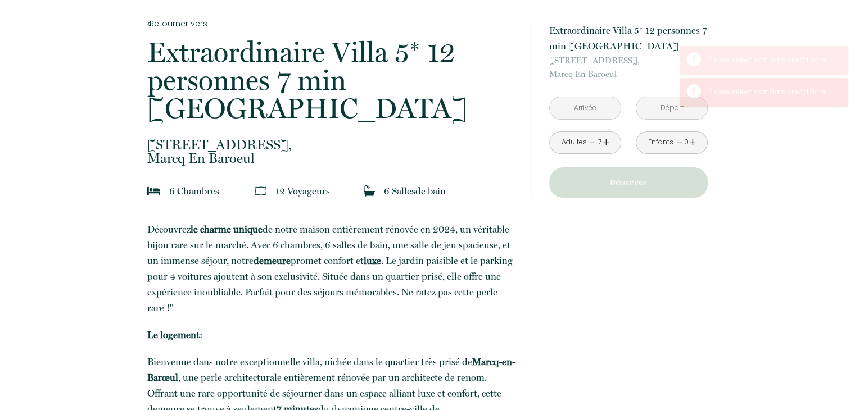
click at [591, 109] on input "text" at bounding box center [585, 108] width 71 height 22
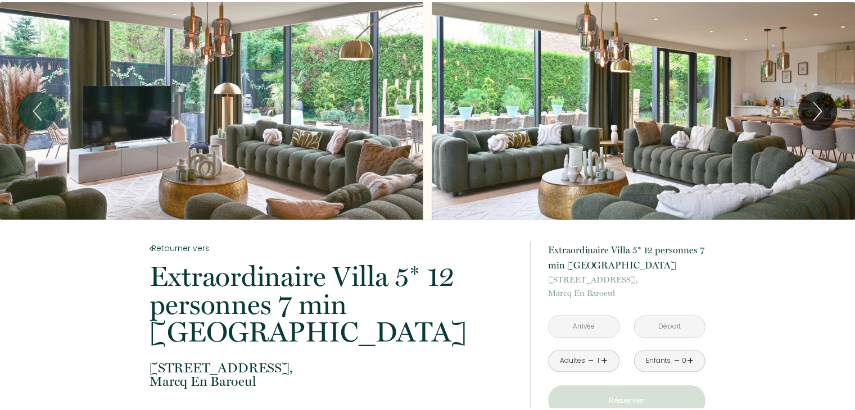
scroll to position [225, 0]
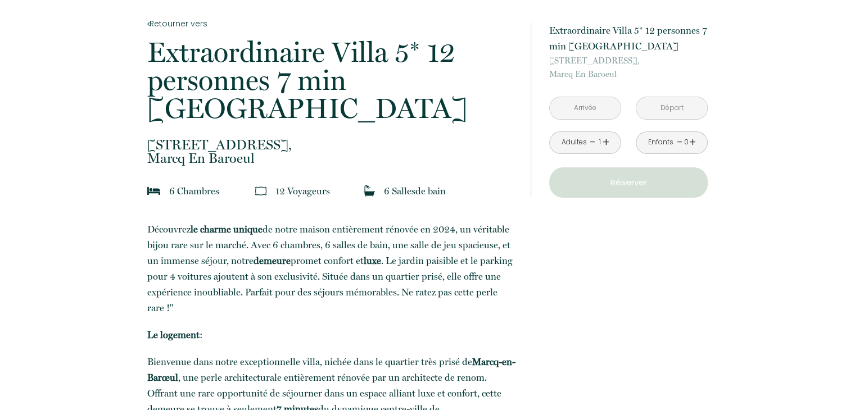
click at [596, 106] on input "text" at bounding box center [585, 108] width 71 height 22
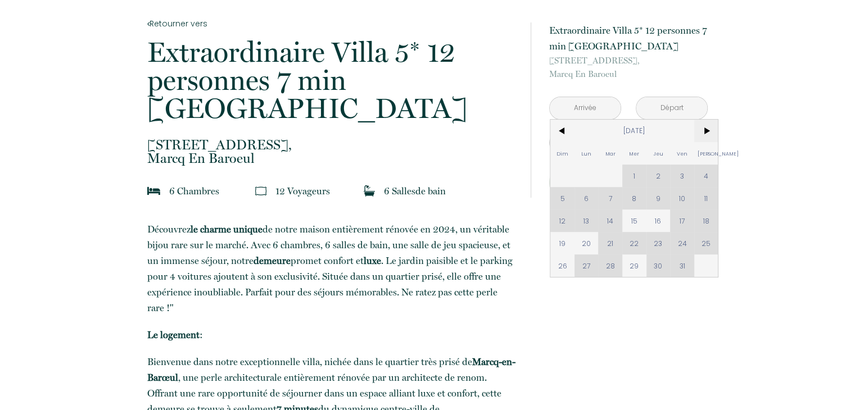
click at [705, 133] on span ">" at bounding box center [706, 131] width 24 height 22
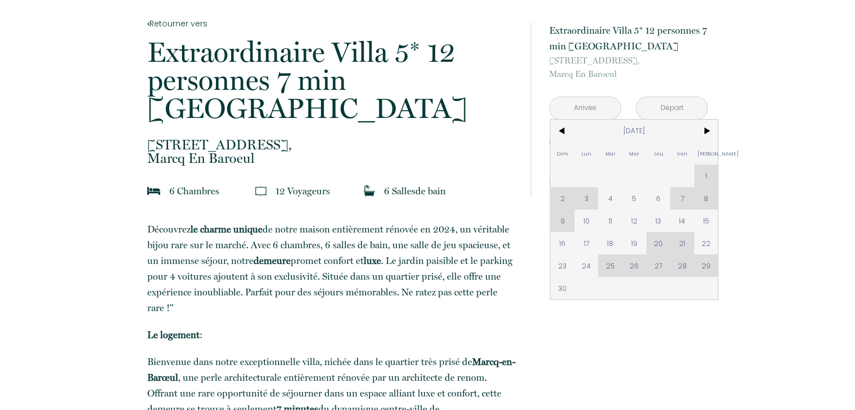
click at [661, 243] on div "Dim Lun Mar Mer Jeu Ven Sam 1 2 3 4 5 6 7 8 9 10 11 12 13 14 15 16 17 18 19 20 …" at bounding box center [634, 210] width 168 height 180
click at [697, 134] on span ">" at bounding box center [706, 131] width 24 height 22
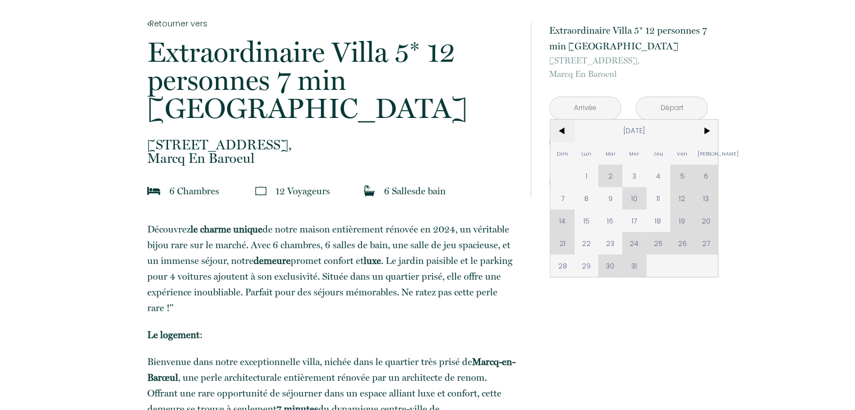
click at [567, 132] on span "<" at bounding box center [562, 131] width 24 height 22
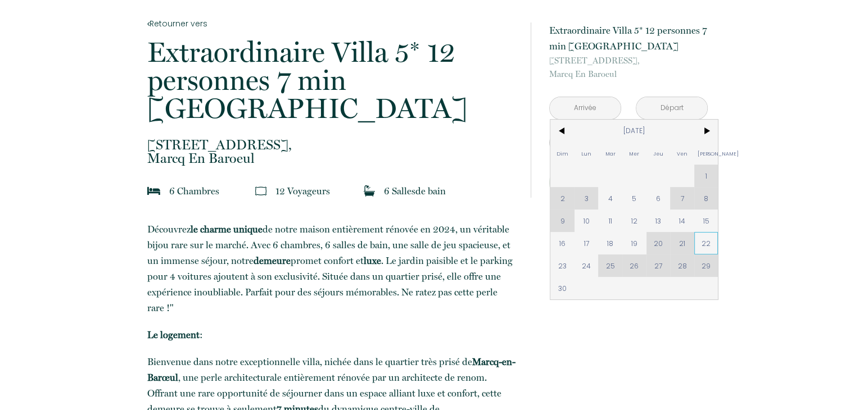
click at [708, 250] on span "22" at bounding box center [706, 243] width 24 height 22
type input "[PERSON_NAME][DATE]"
type input "[DATE]"
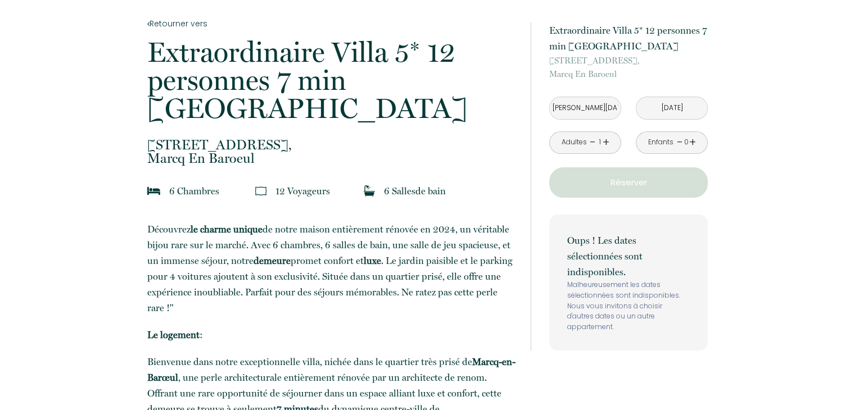
click at [607, 139] on link "+" at bounding box center [606, 142] width 7 height 17
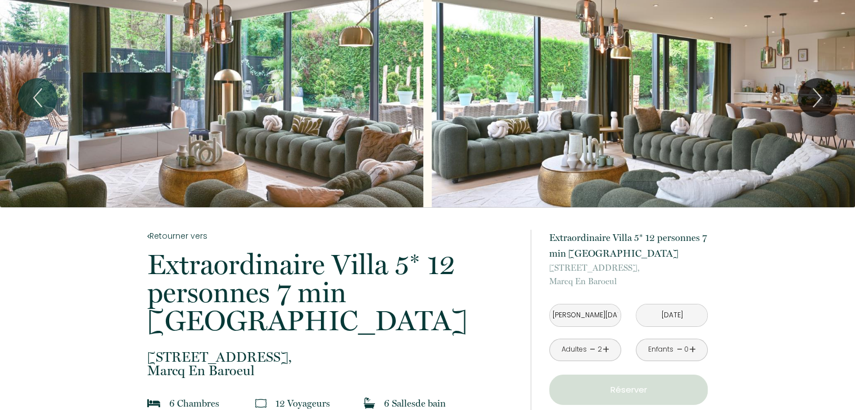
scroll to position [0, 0]
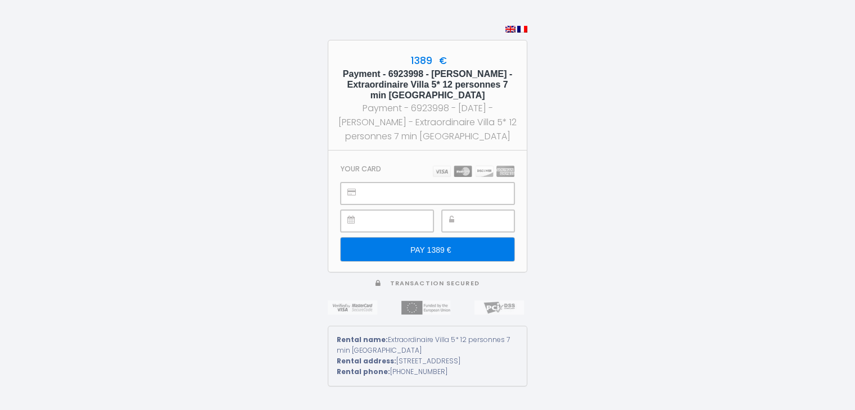
click at [441, 246] on input "PAY 1389 €" at bounding box center [428, 250] width 174 height 24
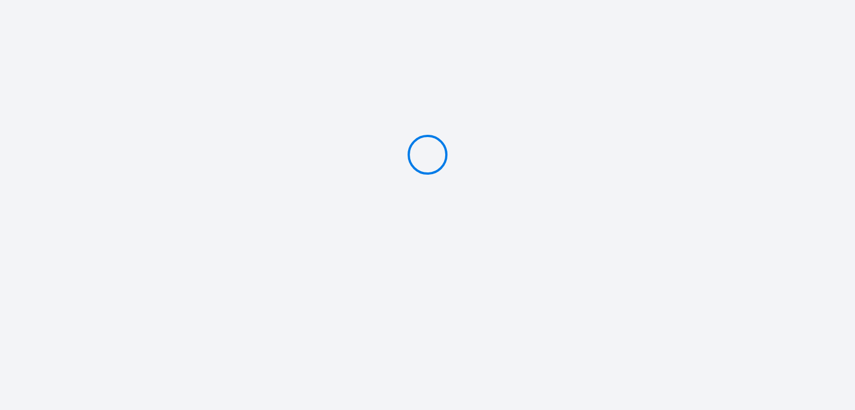
type input "PAY 1389 €"
